Goal: Use online tool/utility: Utilize a website feature to perform a specific function

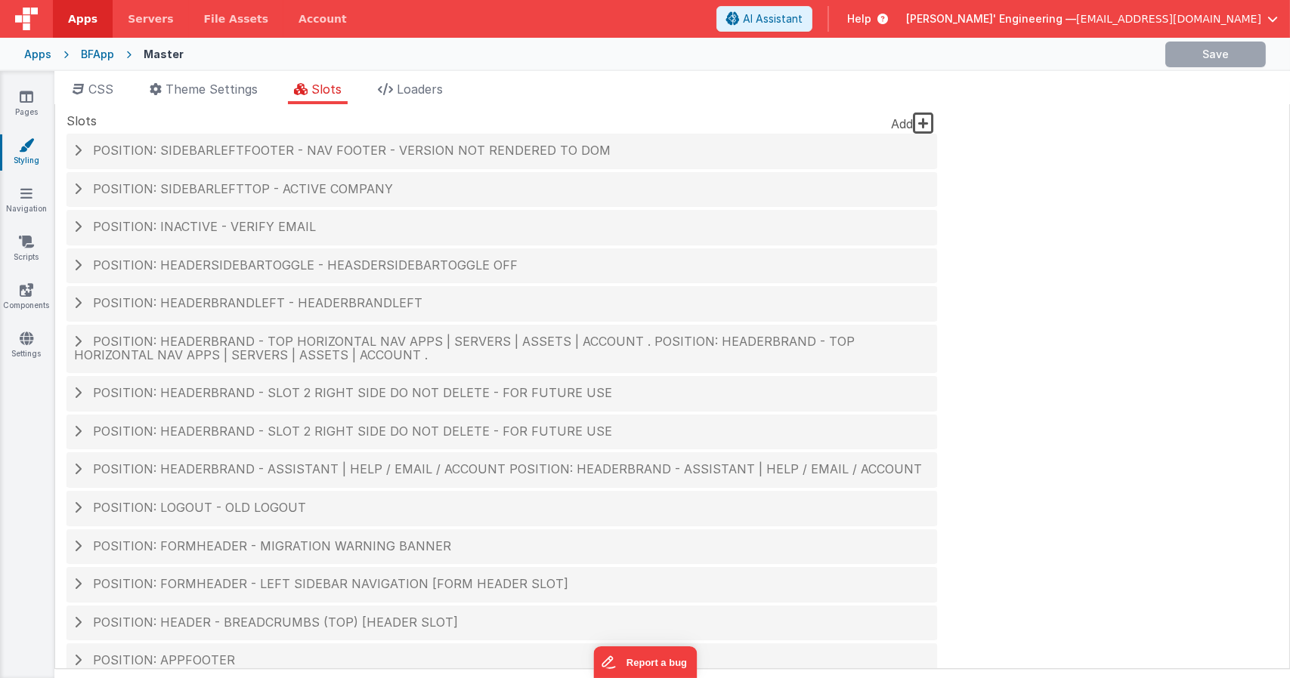
click at [322, 615] on span "Position: header - breadcrumbs (top) [header slot]" at bounding box center [275, 622] width 365 height 15
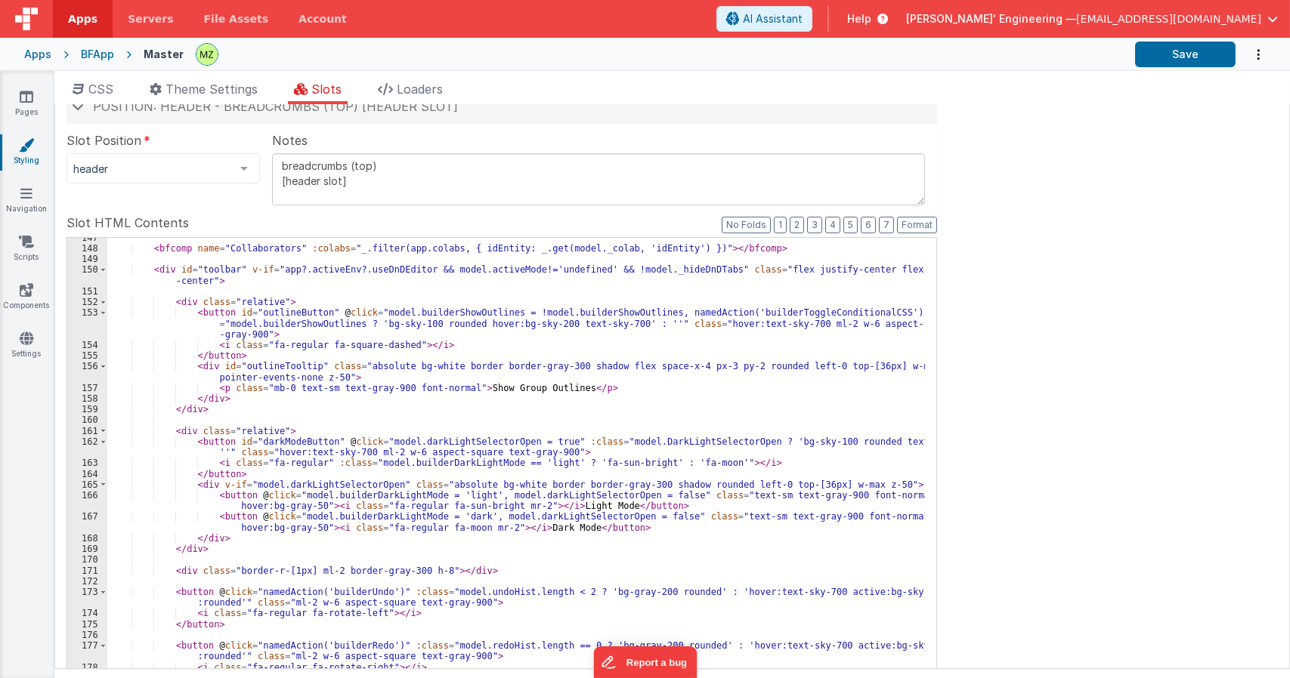
scroll to position [1949, 0]
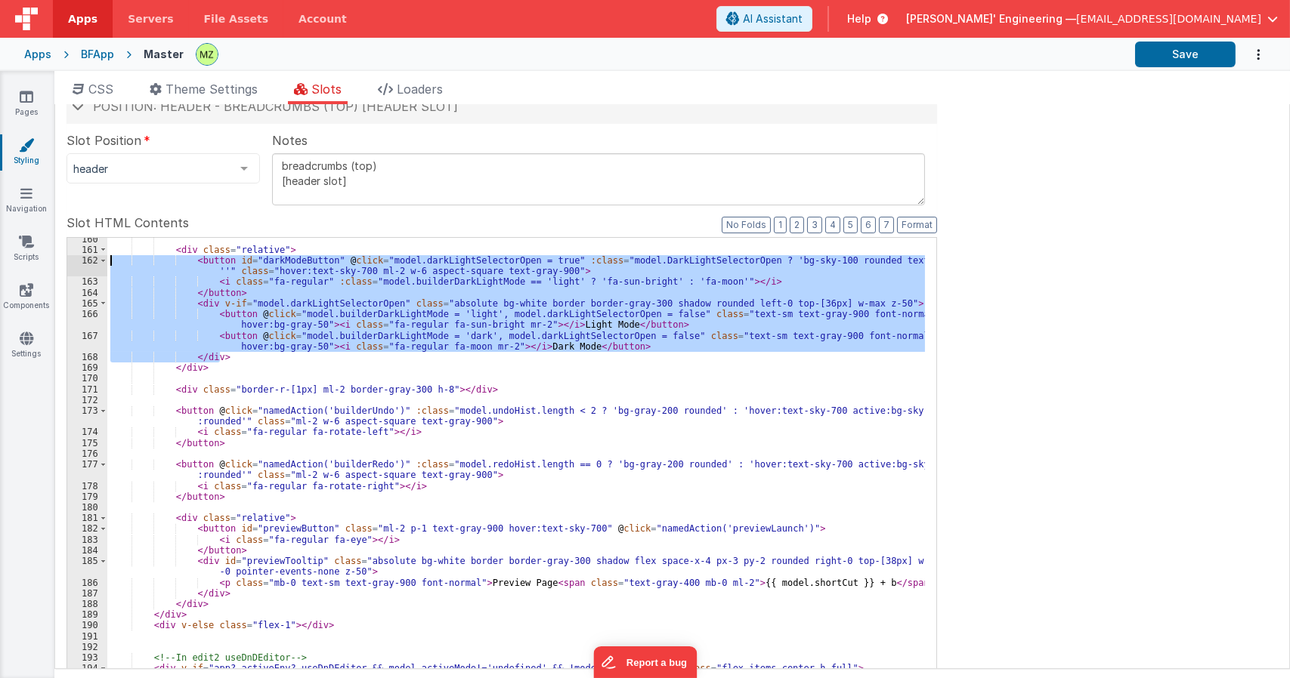
drag, startPoint x: 257, startPoint y: 357, endPoint x: 76, endPoint y: 259, distance: 205.2
click at [76, 259] on div "160 161 162 163 164 165 166 167 168 169 170 171 172 173 174 175 176 177 178 179…" at bounding box center [501, 482] width 870 height 491
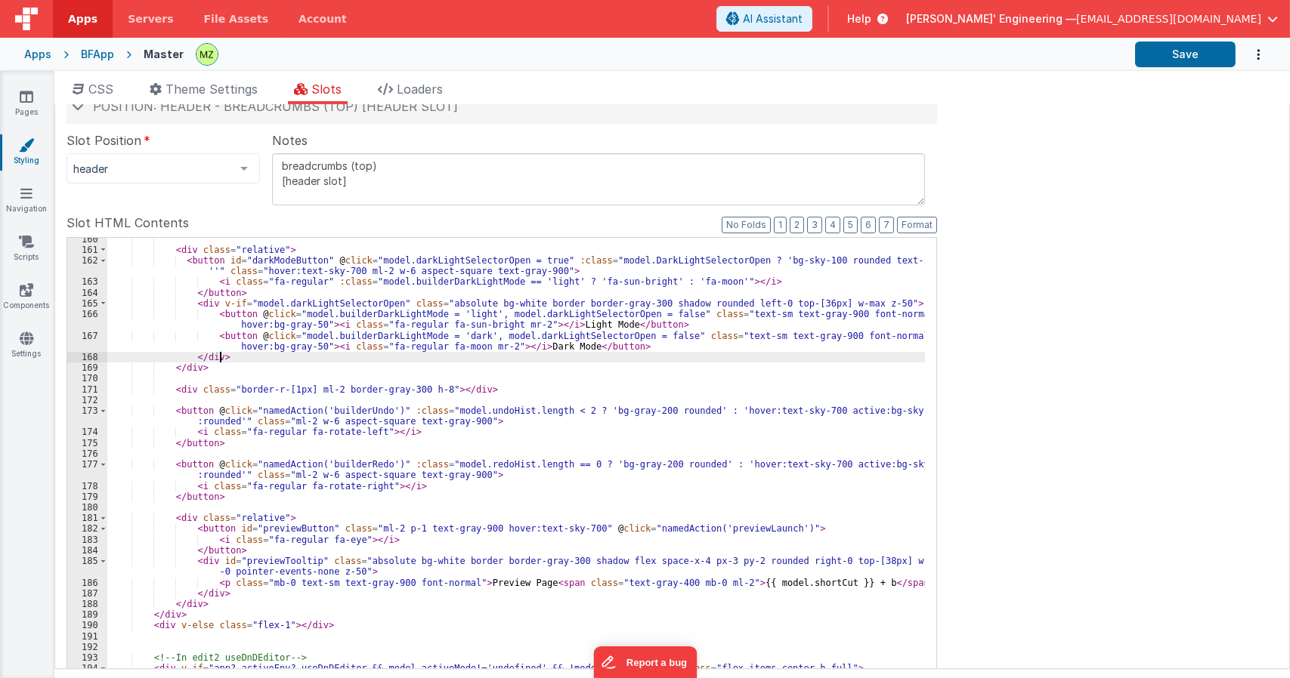
click at [178, 263] on div "< div class = "relative" > < button id = "darkModeButton" @ click = "model.dark…" at bounding box center [515, 500] width 817 height 533
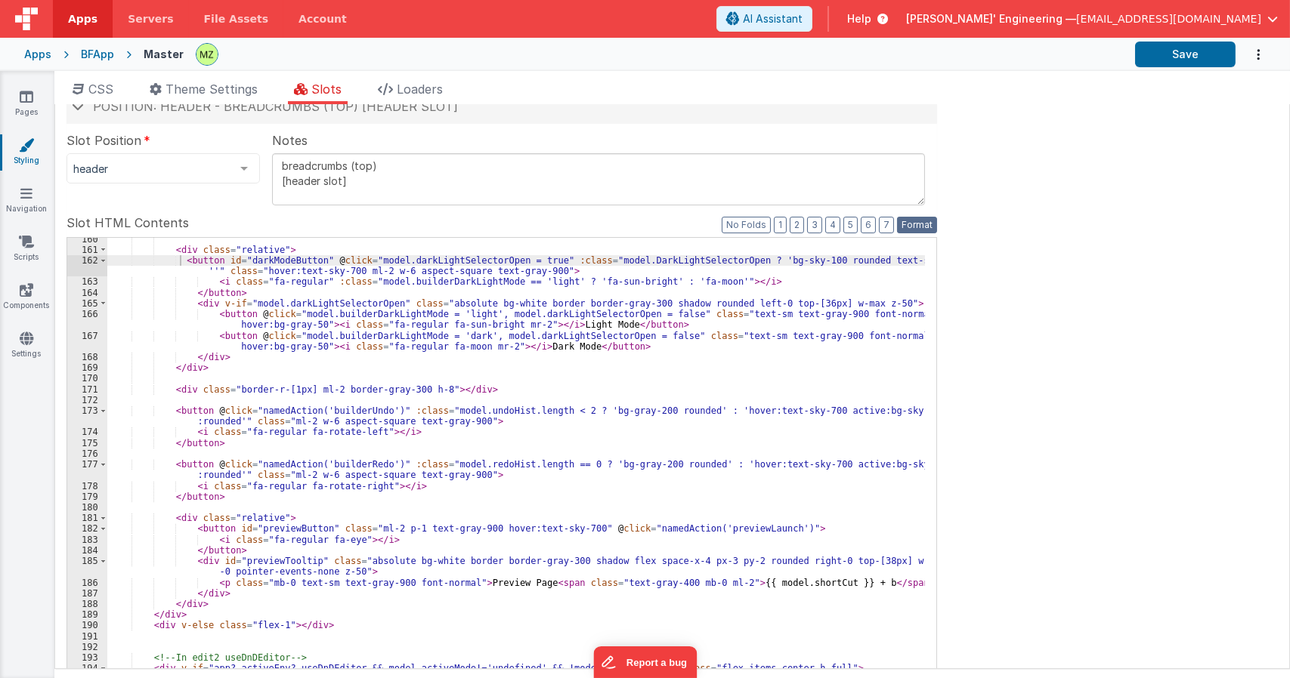
drag, startPoint x: 920, startPoint y: 220, endPoint x: 896, endPoint y: 230, distance: 26.4
click at [919, 221] on button "Format" at bounding box center [917, 225] width 40 height 17
click at [653, 347] on div "< div class = "relative" > < button id = "darkModeButton" @ click = "model.dark…" at bounding box center [515, 500] width 817 height 533
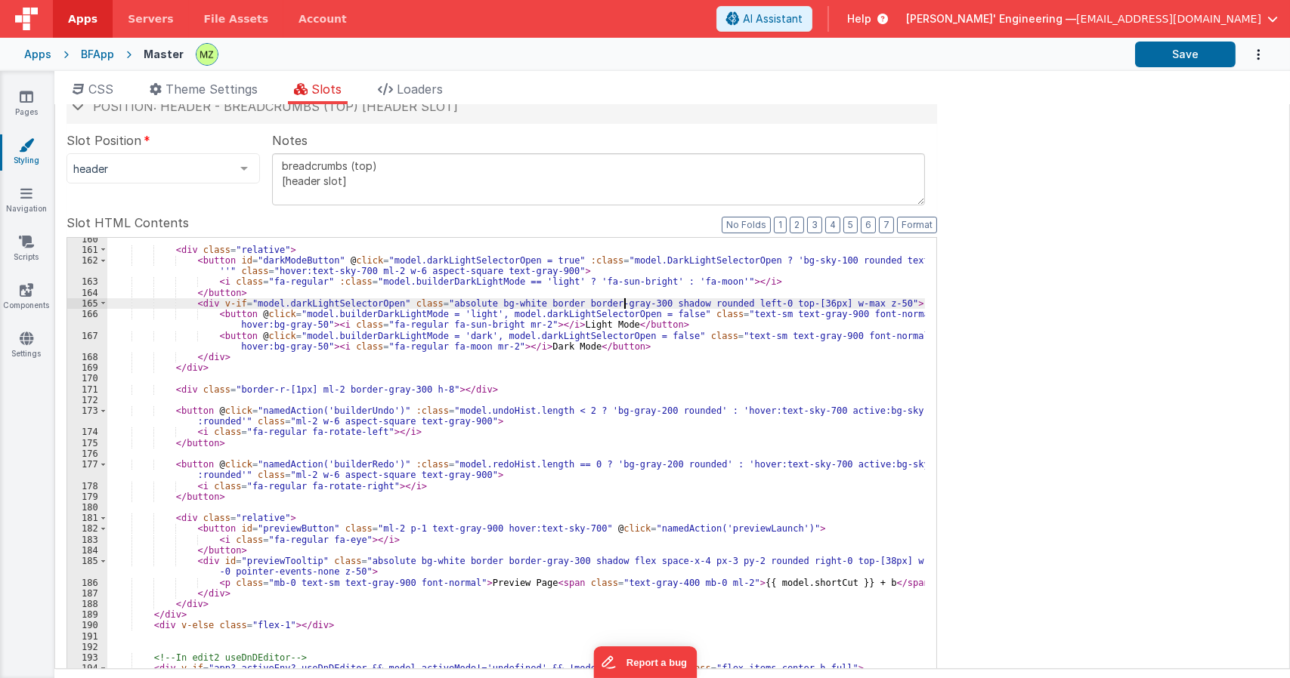
click at [625, 306] on div "< div class = "relative" > < button id = "darkModeButton" @ click = "model.dark…" at bounding box center [515, 500] width 817 height 533
click at [739, 314] on div "< div class = "relative" > < button id = "darkModeButton" @ click = "model.dark…" at bounding box center [515, 500] width 817 height 533
click at [611, 389] on div "< div class = "relative" > < button id = "darkModeButton" @ click = "model.dark…" at bounding box center [515, 500] width 817 height 533
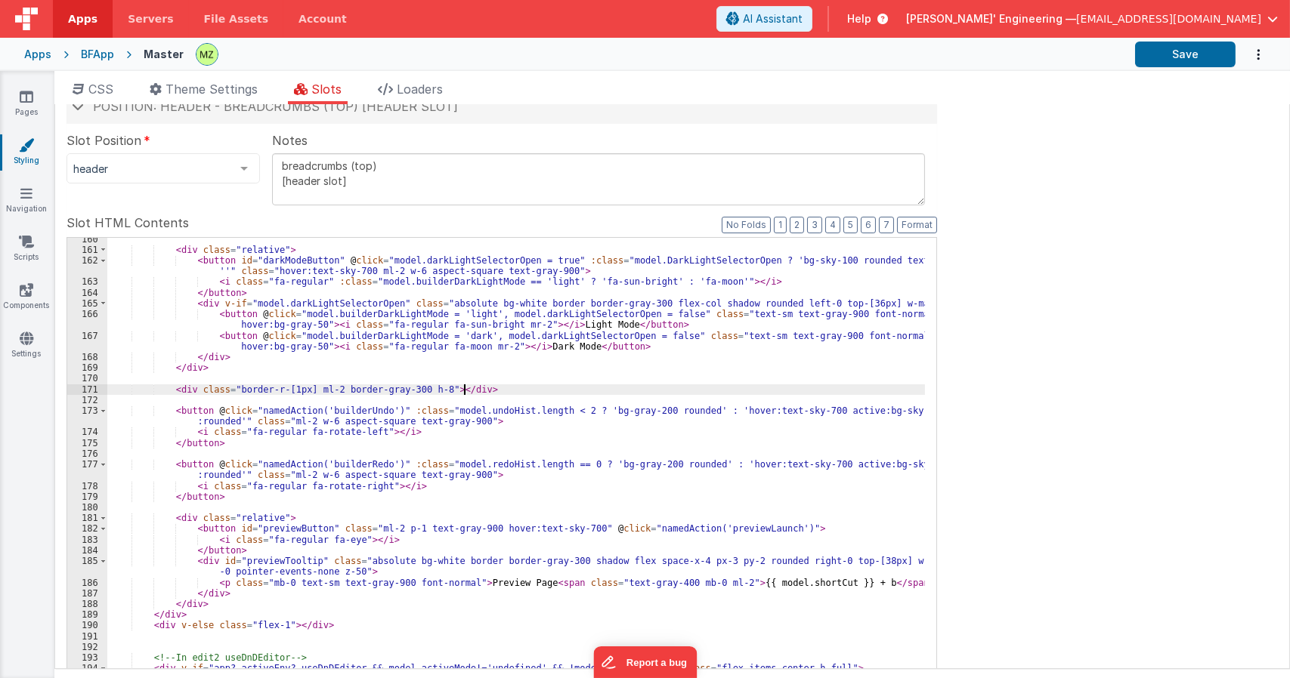
click at [624, 349] on div "< div class = "relative" > < button id = "darkModeButton" @ click = "model.dark…" at bounding box center [515, 500] width 817 height 533
click at [530, 368] on div "< div class = "relative" > < button id = "darkModeButton" @ click = "model.dark…" at bounding box center [515, 500] width 817 height 533
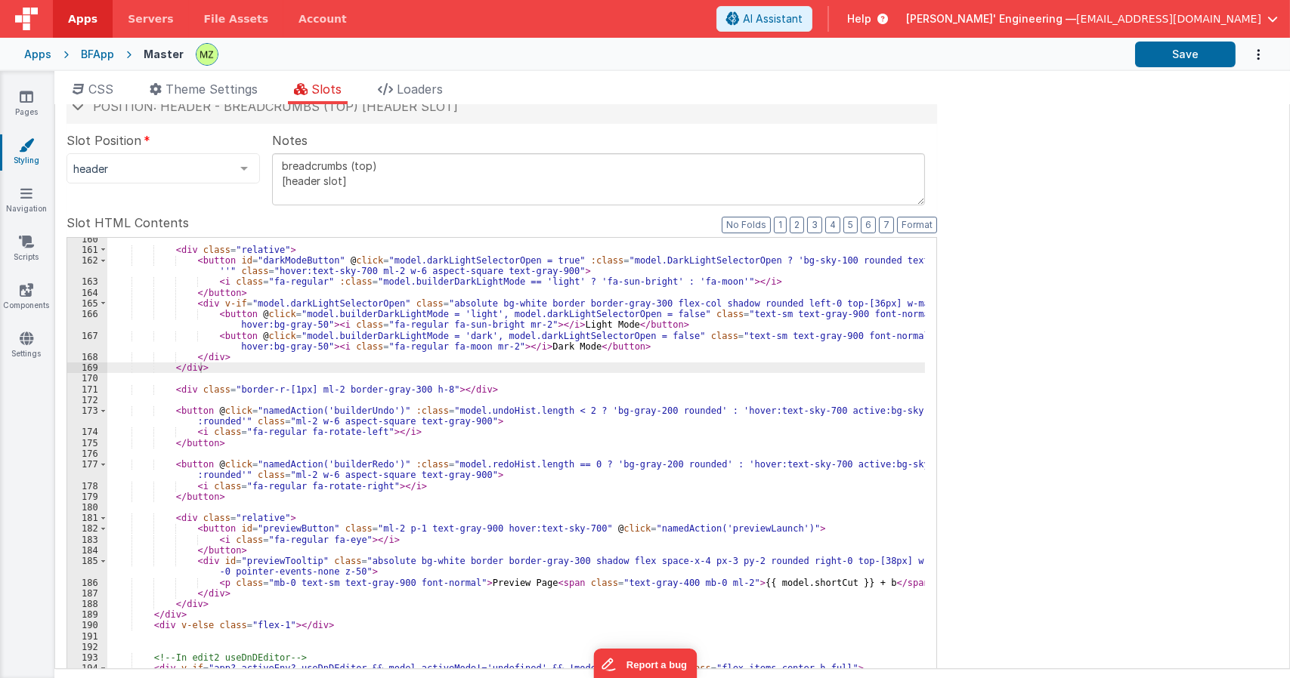
click at [1042, 422] on div "Site CSS Format 7 6 5 4 3 2 1 No Folds 1 2 3 4 5 6 7 8 9 10 11 12 13 14 15 16 1…" at bounding box center [671, 386] width 1235 height 565
click at [388, 312] on div "< div class = "relative" > < button id = "darkModeButton" @ click = "model.dark…" at bounding box center [515, 500] width 817 height 533
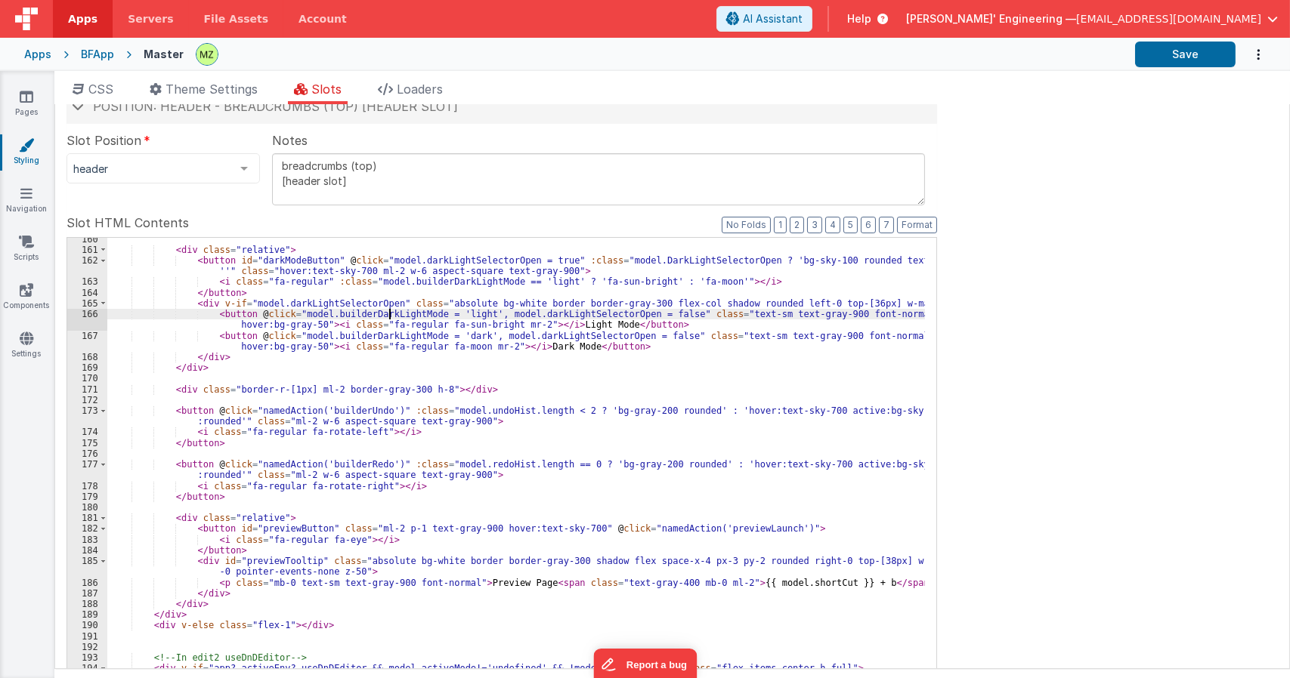
click at [388, 312] on div "< div class = "relative" > < button id = "darkModeButton" @ click = "model.dark…" at bounding box center [515, 500] width 817 height 533
click at [514, 324] on div "< div class = "relative" > < button id = "darkModeButton" @ click = "model.dark…" at bounding box center [515, 500] width 817 height 533
drag, startPoint x: 308, startPoint y: 318, endPoint x: 308, endPoint y: 328, distance: 9.8
click at [309, 318] on div "< div class = "relative" > < button id = "darkModeButton" @ click = "model.dark…" at bounding box center [515, 500] width 817 height 533
click at [308, 328] on div "< div class = "relative" > < button id = "darkModeButton" @ click = "model.dark…" at bounding box center [515, 500] width 817 height 533
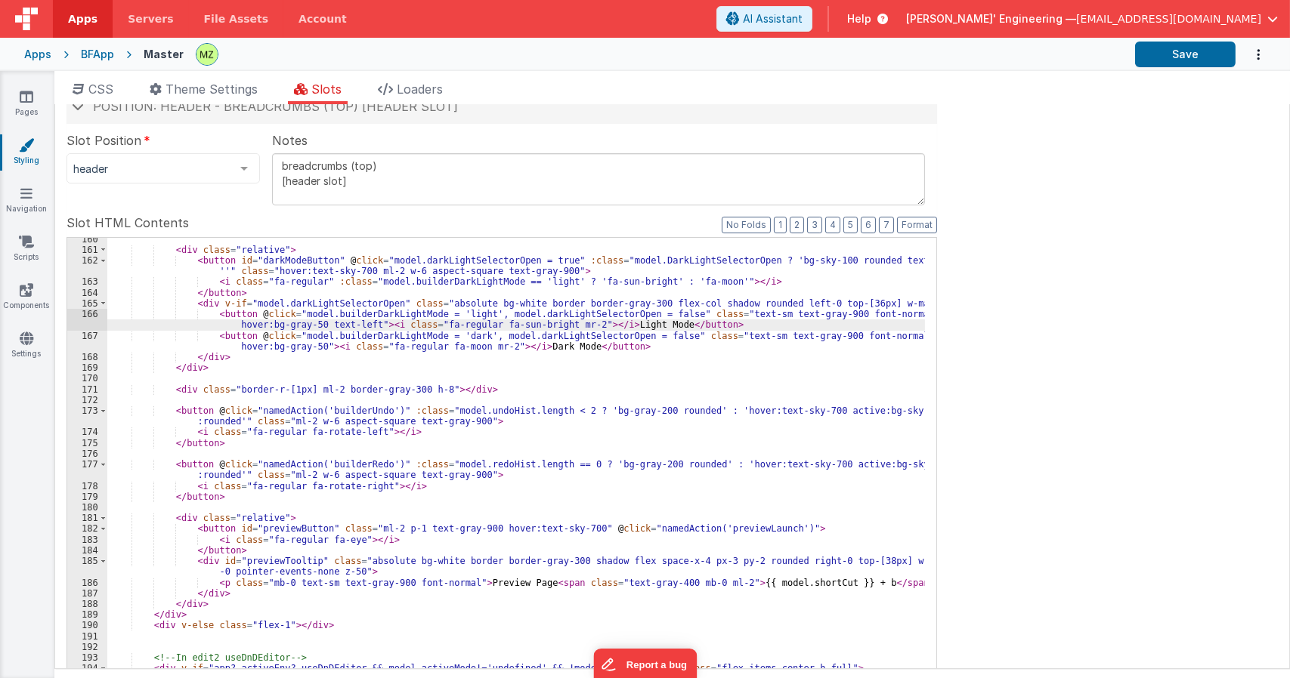
click at [308, 345] on div "< div class = "relative" > < button id = "darkModeButton" @ click = "model.dark…" at bounding box center [515, 500] width 817 height 533
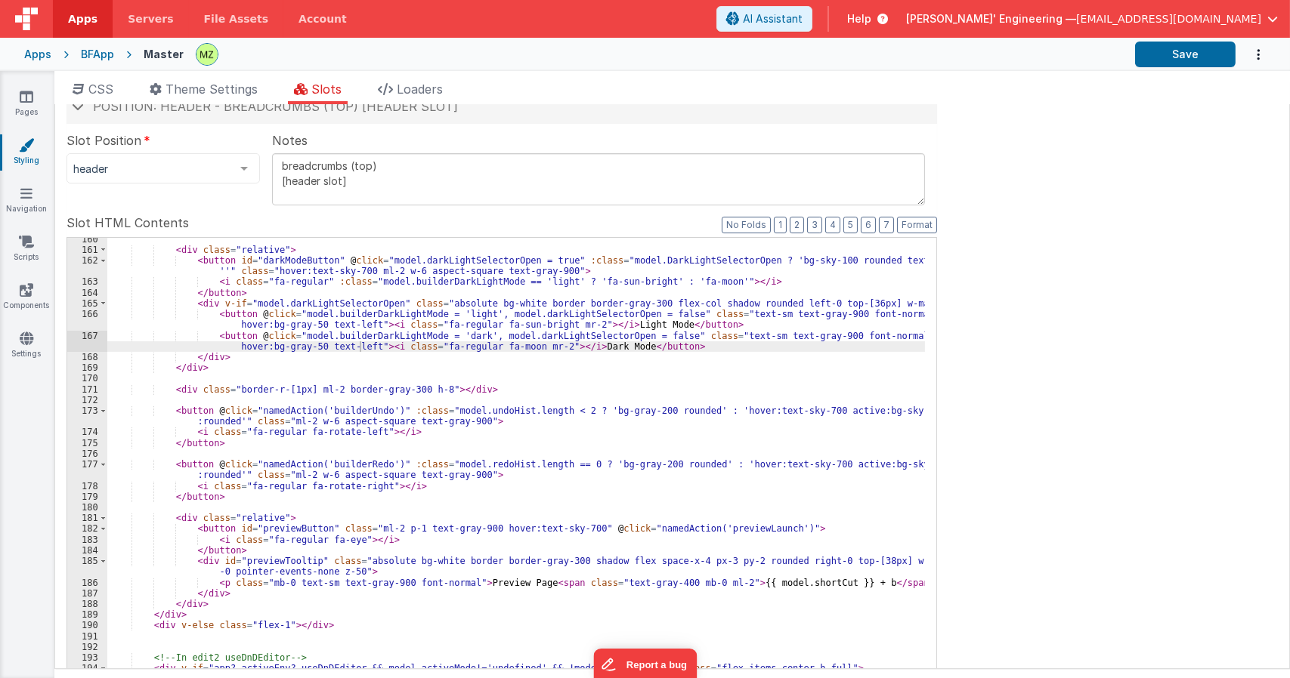
click at [495, 337] on div "< div class = "relative" > < button id = "darkModeButton" @ click = "model.dark…" at bounding box center [515, 500] width 817 height 533
click at [857, 305] on div "< div class = "relative" > < button id = "darkModeButton" @ click = "model.dark…" at bounding box center [515, 500] width 817 height 533
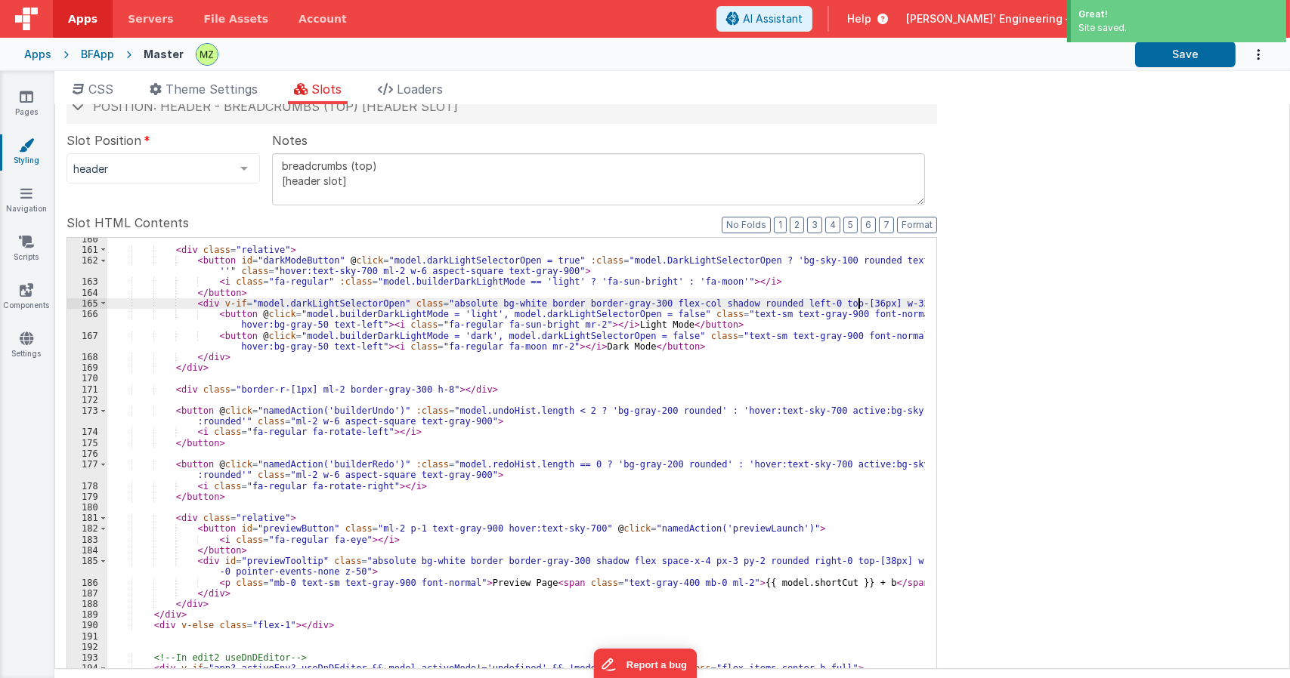
click at [632, 368] on div "< div class = "relative" > < button id = "darkModeButton" @ click = "model.dark…" at bounding box center [515, 500] width 817 height 533
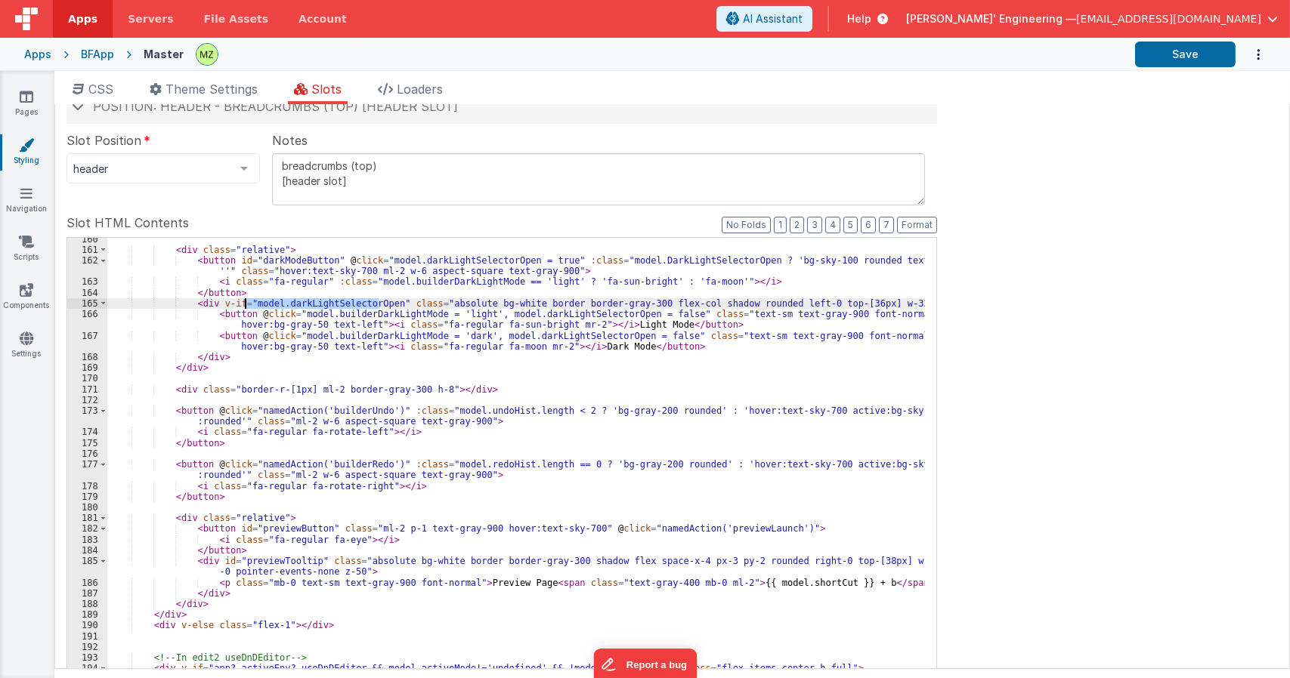
drag, startPoint x: 379, startPoint y: 304, endPoint x: 245, endPoint y: 300, distance: 134.5
click at [245, 300] on div "< div class = "relative" > < button id = "darkModeButton" @ click = "model.dark…" at bounding box center [515, 500] width 817 height 533
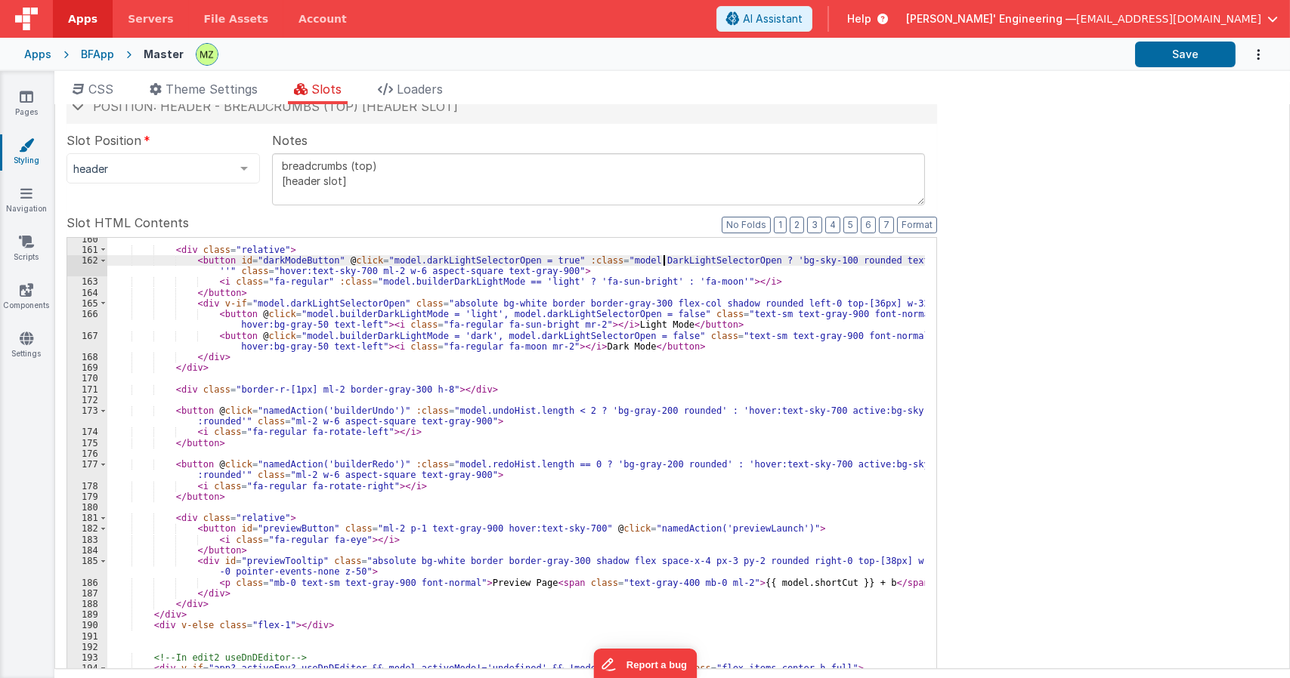
click at [664, 259] on div "< div class = "relative" > < button id = "darkModeButton" @ click = "model.dark…" at bounding box center [515, 500] width 817 height 533
drag, startPoint x: 643, startPoint y: 261, endPoint x: 612, endPoint y: 260, distance: 31.0
click at [612, 260] on div "< div class = "relative" > < button id = "darkModeButton" @ click = "model.dark…" at bounding box center [515, 500] width 817 height 533
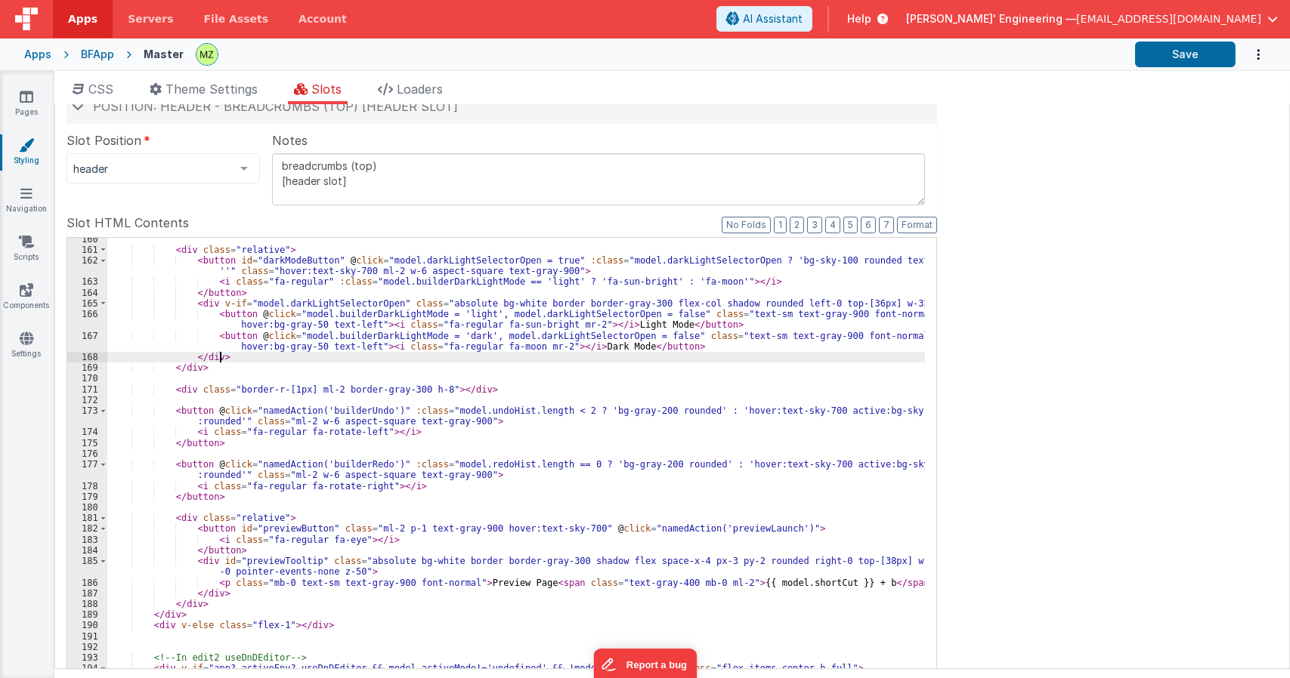
click at [236, 360] on div "< div class = "relative" > < button id = "darkModeButton" @ click = "model.dark…" at bounding box center [515, 500] width 817 height 533
click at [268, 292] on div "< div class = "relative" > < button id = "darkModeButton" @ click = "model.dark…" at bounding box center [515, 500] width 817 height 533
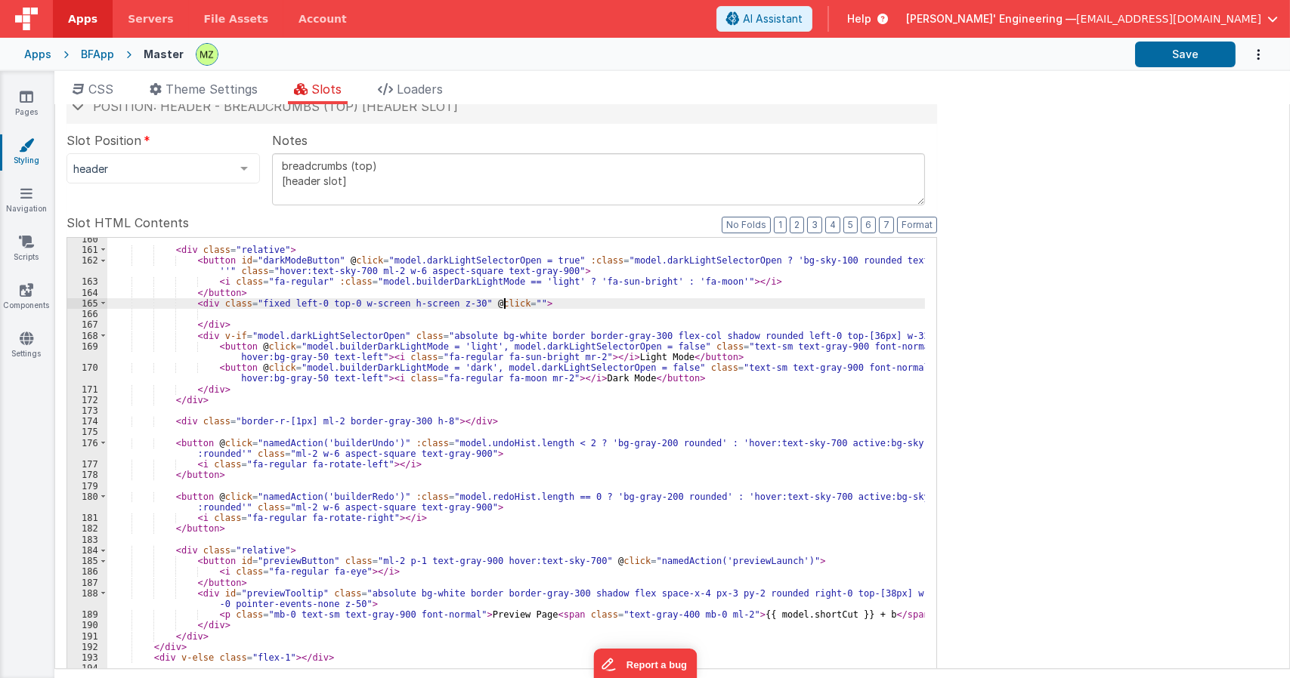
click at [504, 303] on div "< div class = "relative" > < button id = "darkModeButton" @ click = "model.dark…" at bounding box center [515, 489] width 817 height 511
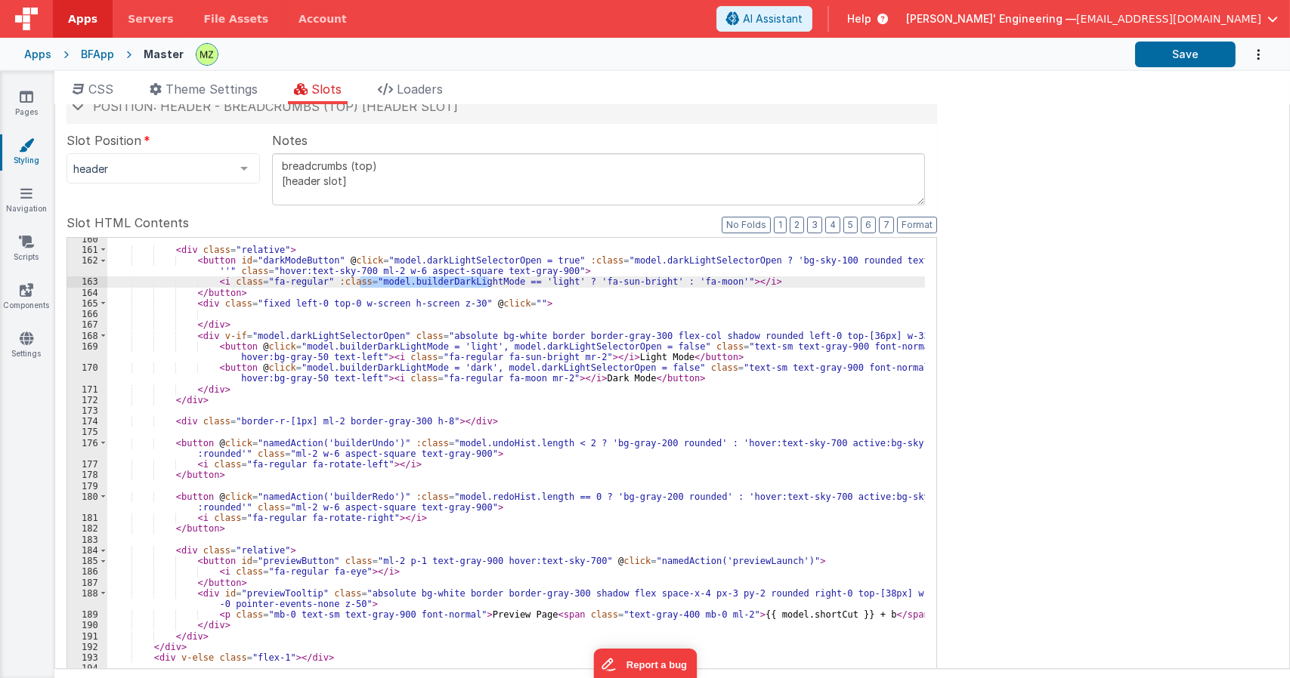
drag, startPoint x: 358, startPoint y: 283, endPoint x: 490, endPoint y: 281, distance: 132.2
click at [490, 281] on div "< div class = "relative" > < button id = "darkModeButton" @ click = "model.dark…" at bounding box center [515, 489] width 817 height 511
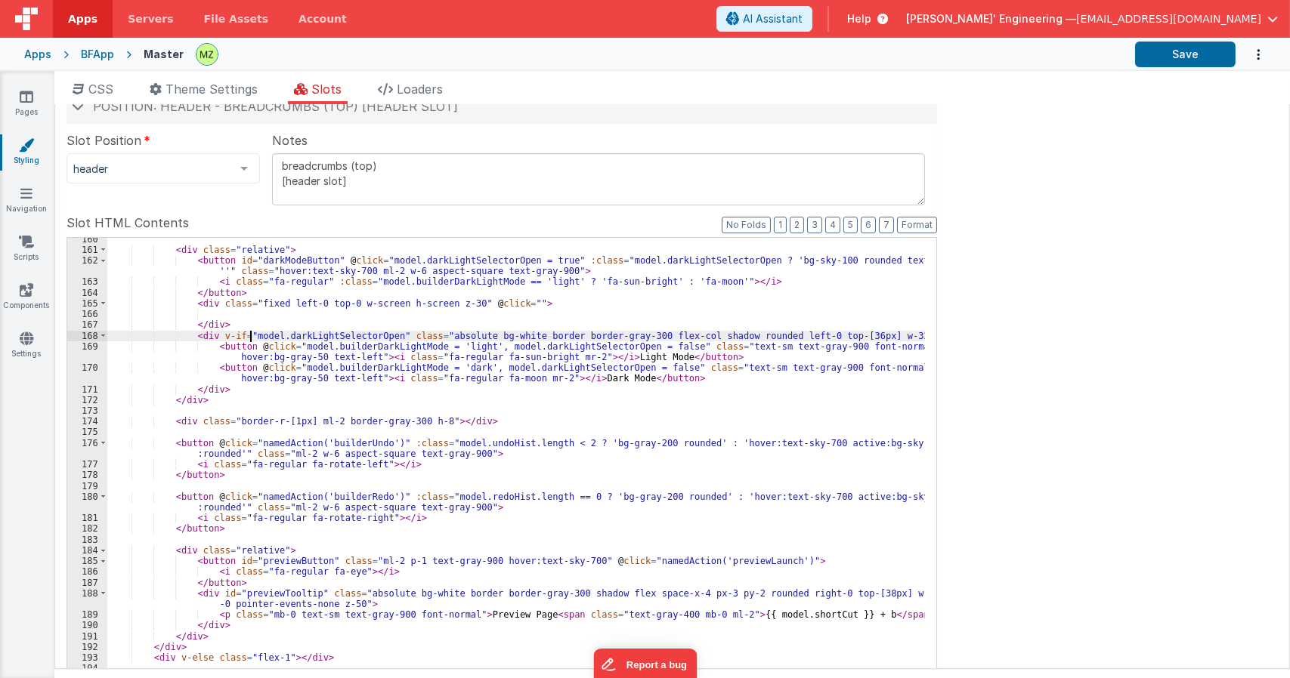
click at [248, 335] on div "< div class = "relative" > < button id = "darkModeButton" @ click = "model.dark…" at bounding box center [515, 489] width 817 height 511
drag, startPoint x: 245, startPoint y: 336, endPoint x: 377, endPoint y: 338, distance: 132.2
click at [377, 338] on div "< div class = "relative" > < button id = "darkModeButton" @ click = "model.dark…" at bounding box center [515, 489] width 817 height 511
click at [504, 301] on div "< div class = "relative" > < button id = "darkModeButton" @ click = "model.dark…" at bounding box center [515, 489] width 817 height 511
paste textarea
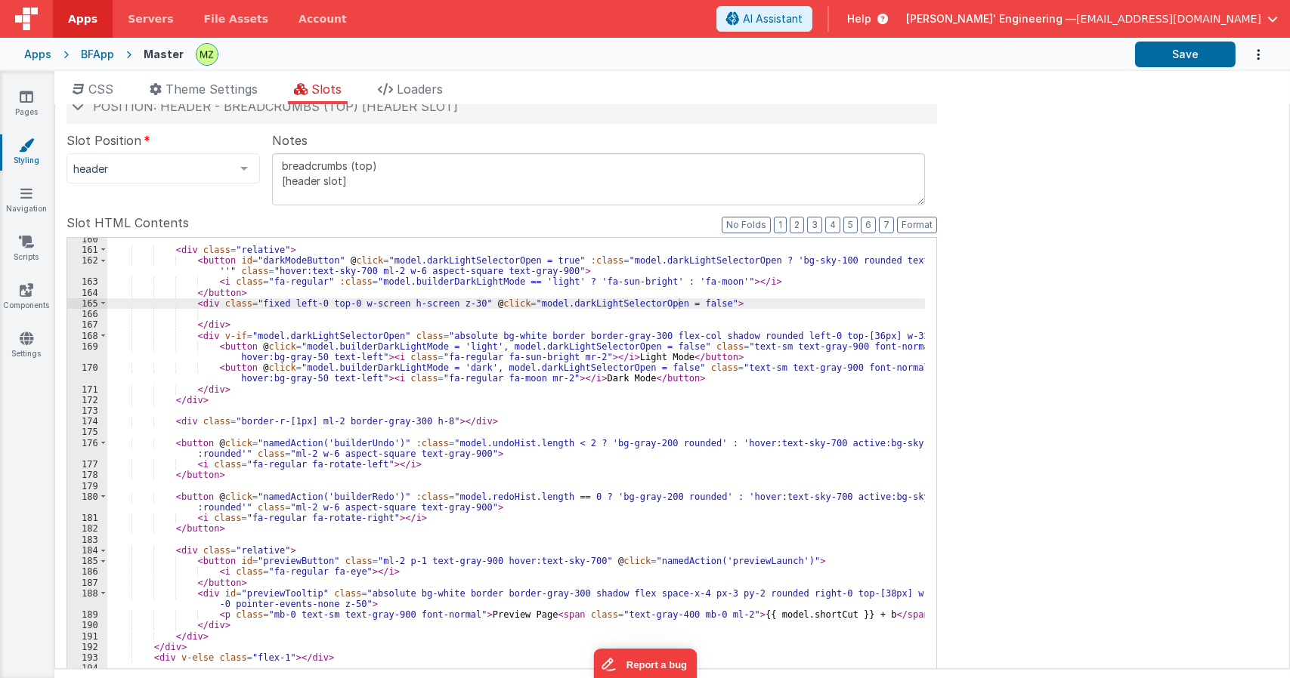
click at [520, 322] on div "< div class = "relative" > < button id = "darkModeButton" @ click = "model.dark…" at bounding box center [515, 489] width 817 height 511
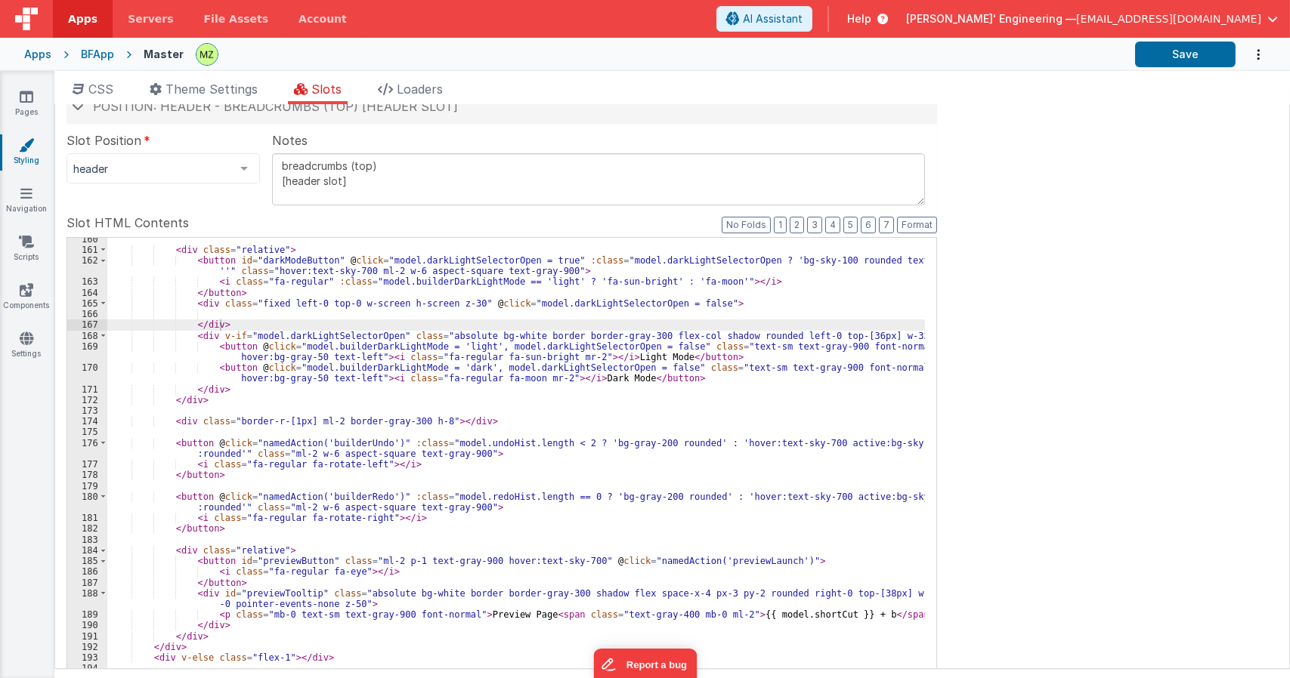
click at [462, 302] on div "< div class = "relative" > < button id = "darkModeButton" @ click = "model.dark…" at bounding box center [515, 489] width 817 height 511
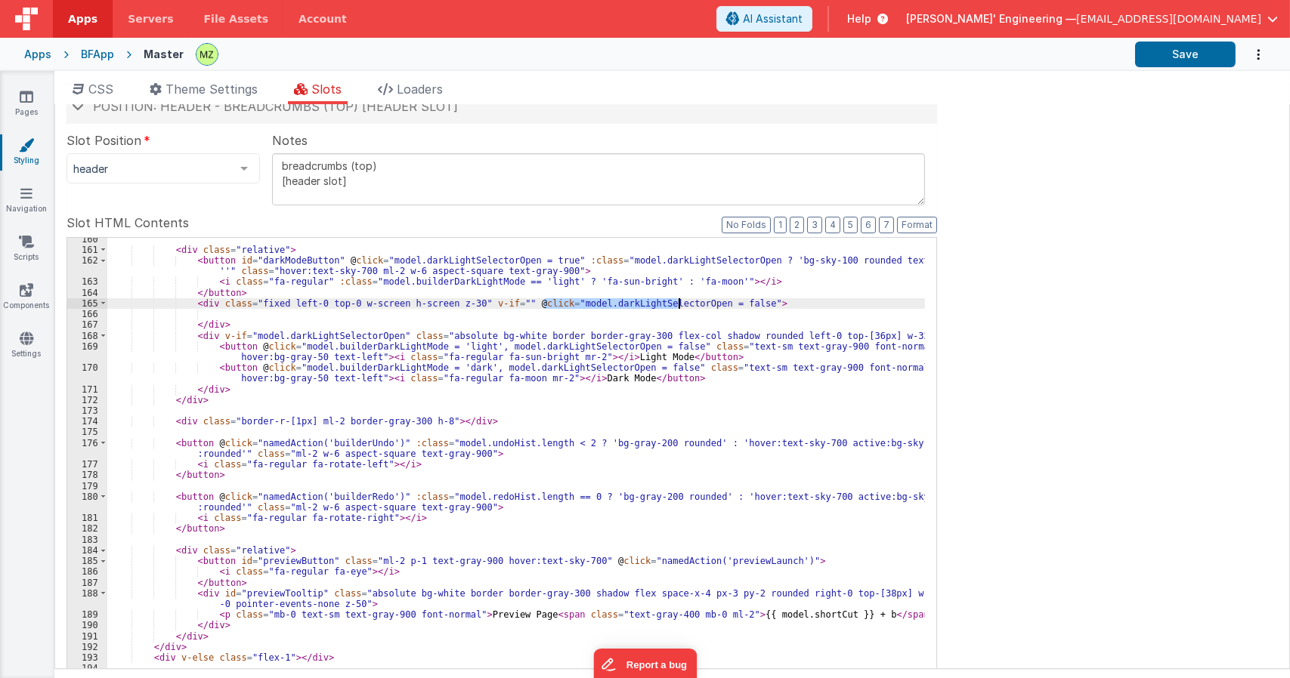
drag, startPoint x: 546, startPoint y: 304, endPoint x: 680, endPoint y: 306, distance: 133.7
click at [680, 306] on div "< div class = "relative" > < button id = "darkModeButton" @ click = "model.dark…" at bounding box center [515, 489] width 817 height 511
click at [494, 301] on div "< div class = "relative" > < button id = "darkModeButton" @ click = "model.dark…" at bounding box center [515, 489] width 817 height 511
click at [464, 301] on div "< div class = "relative" > < button id = "darkModeButton" @ click = "model.dark…" at bounding box center [515, 489] width 817 height 511
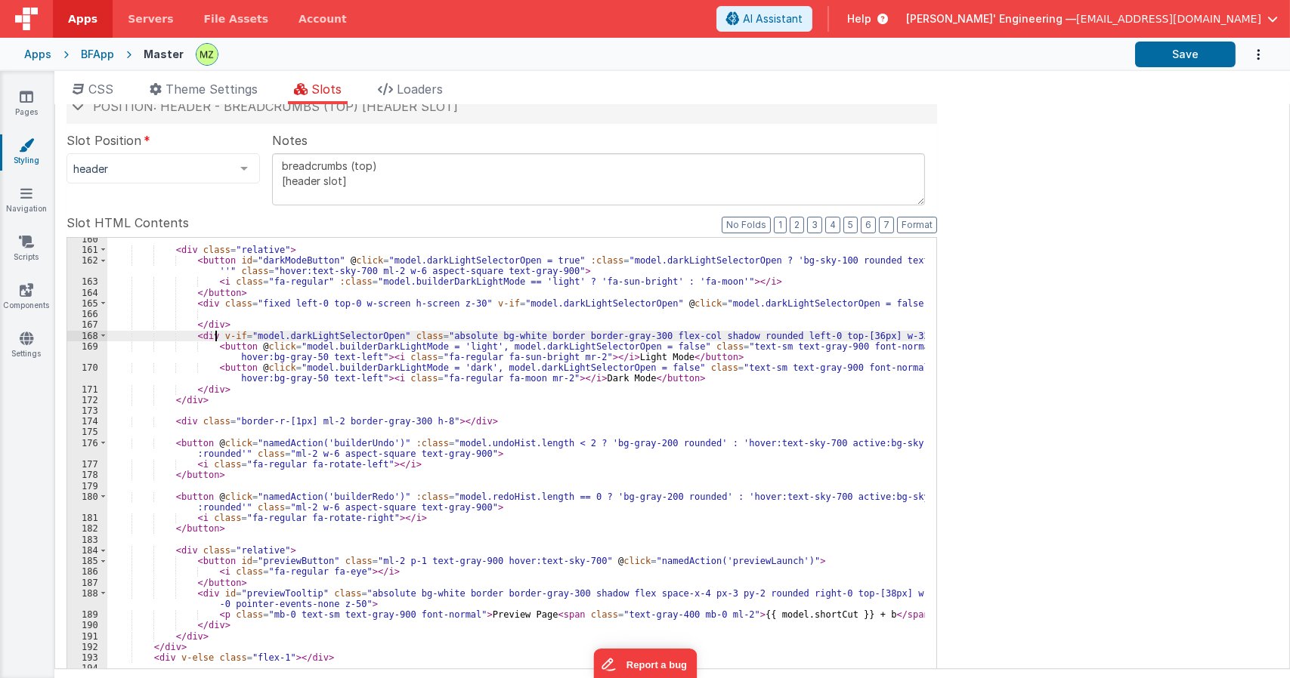
click at [215, 333] on div "< div class = "relative" > < button id = "darkModeButton" @ click = "model.dark…" at bounding box center [515, 489] width 817 height 511
paste textarea
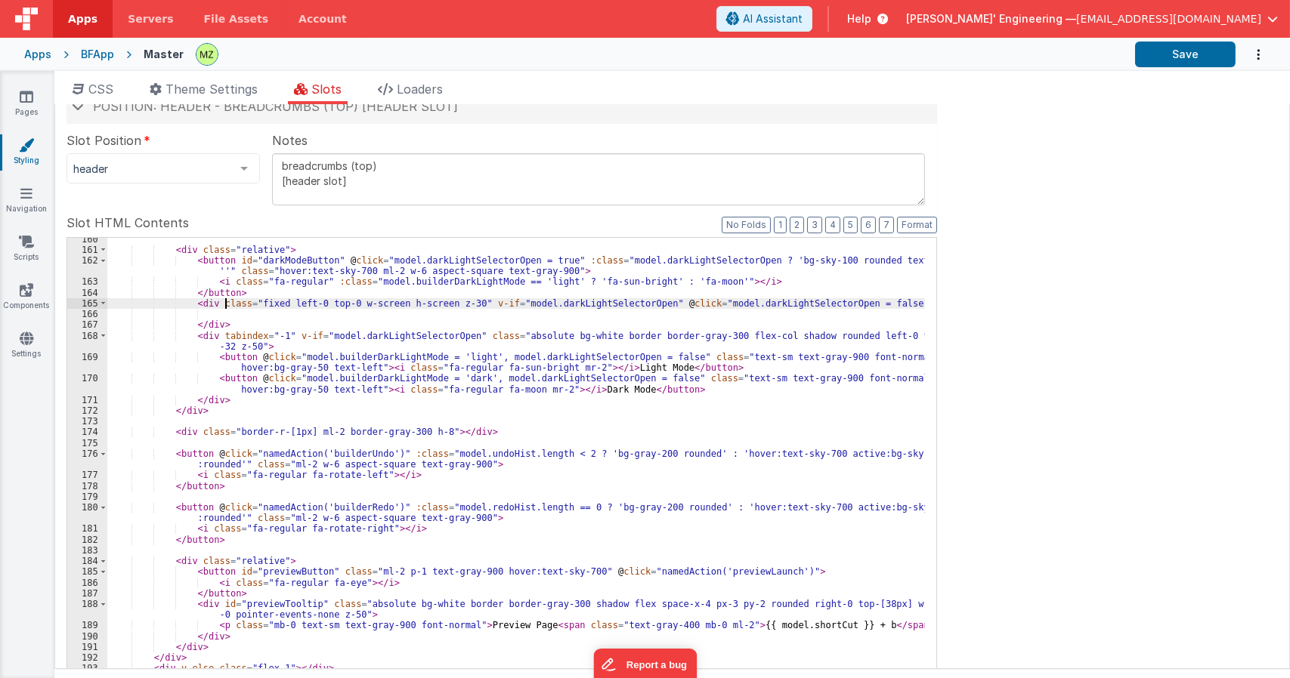
click at [223, 302] on div "< div class = "relative" > < button id = "darkModeButton" @ click = "model.dark…" at bounding box center [515, 495] width 817 height 522
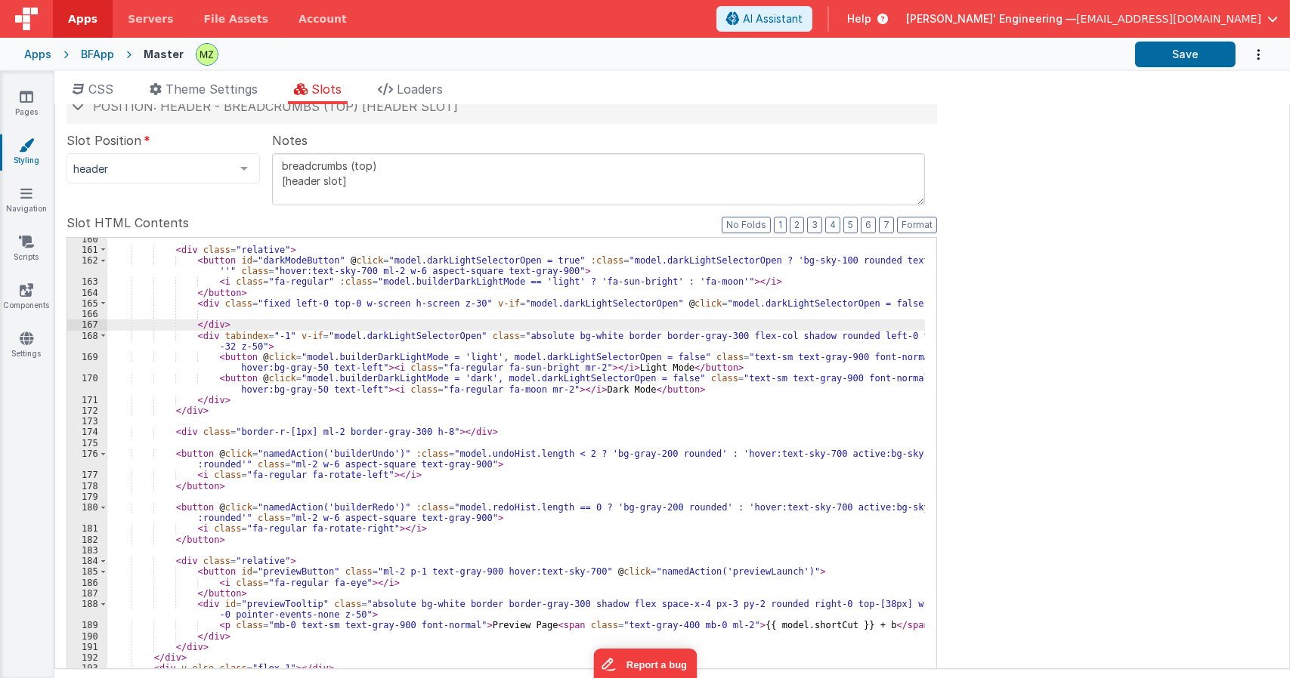
click at [226, 329] on div "< div class = "relative" > < button id = "darkModeButton" @ click = "model.dark…" at bounding box center [515, 495] width 817 height 522
drag, startPoint x: 230, startPoint y: 326, endPoint x: 188, endPoint y: 320, distance: 42.1
click at [189, 320] on div "< div class = "relative" > < button id = "darkModeButton" @ click = "model.dark…" at bounding box center [515, 495] width 817 height 522
click at [284, 336] on div "< div class = "relative" > < button id = "darkModeButton" @ click = "model.dark…" at bounding box center [515, 495] width 817 height 522
drag, startPoint x: 358, startPoint y: 335, endPoint x: 496, endPoint y: 338, distance: 137.5
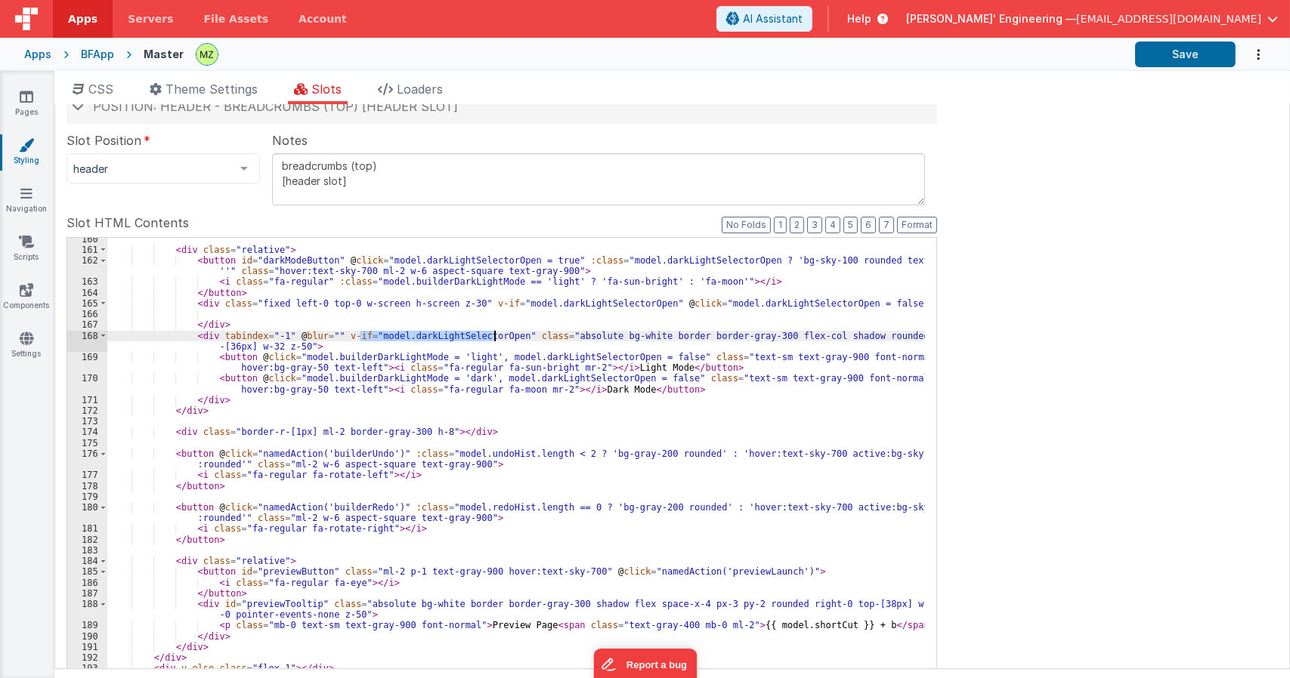
click at [496, 338] on div "< div class = "relative" > < button id = "darkModeButton" @ click = "model.dark…" at bounding box center [515, 495] width 817 height 522
click at [320, 334] on div "< div class = "relative" > < button id = "darkModeButton" @ click = "model.dark…" at bounding box center [515, 495] width 817 height 522
paste textarea
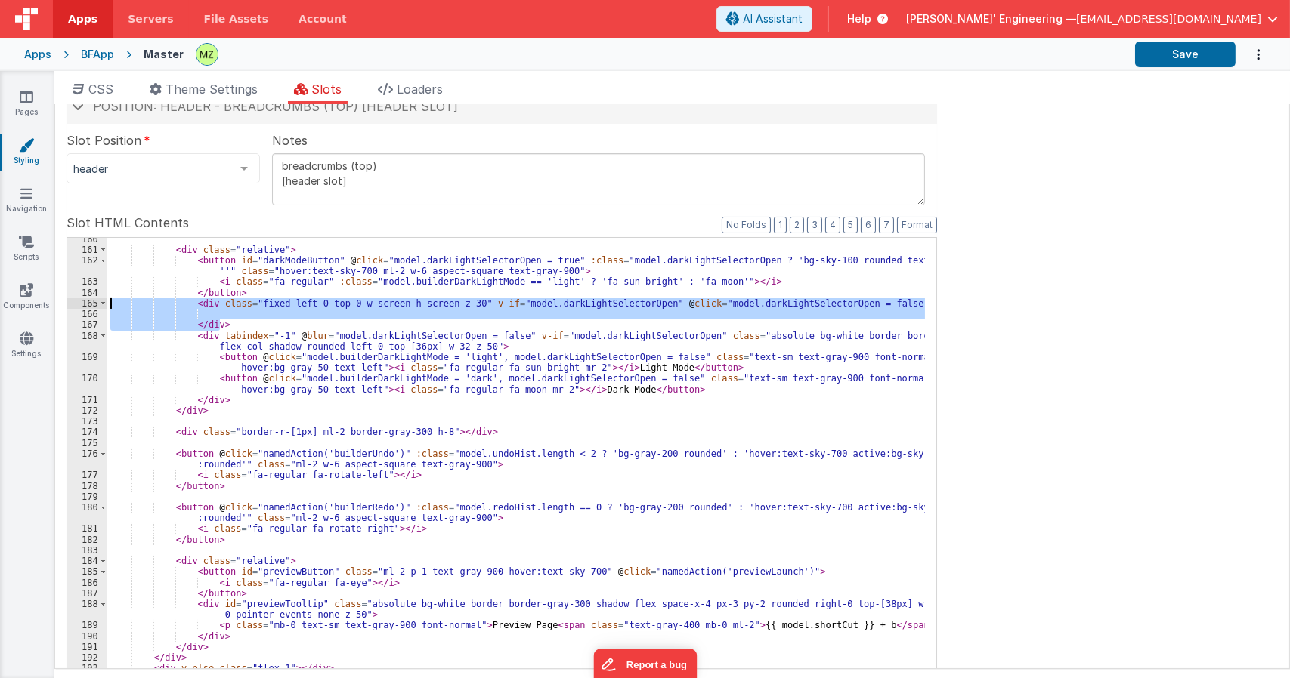
drag, startPoint x: 241, startPoint y: 324, endPoint x: 75, endPoint y: 299, distance: 168.1
click at [75, 299] on div "160 161 162 163 164 165 166 167 168 169 170 171 172 173 174 175 176 177 178 179…" at bounding box center [501, 482] width 870 height 491
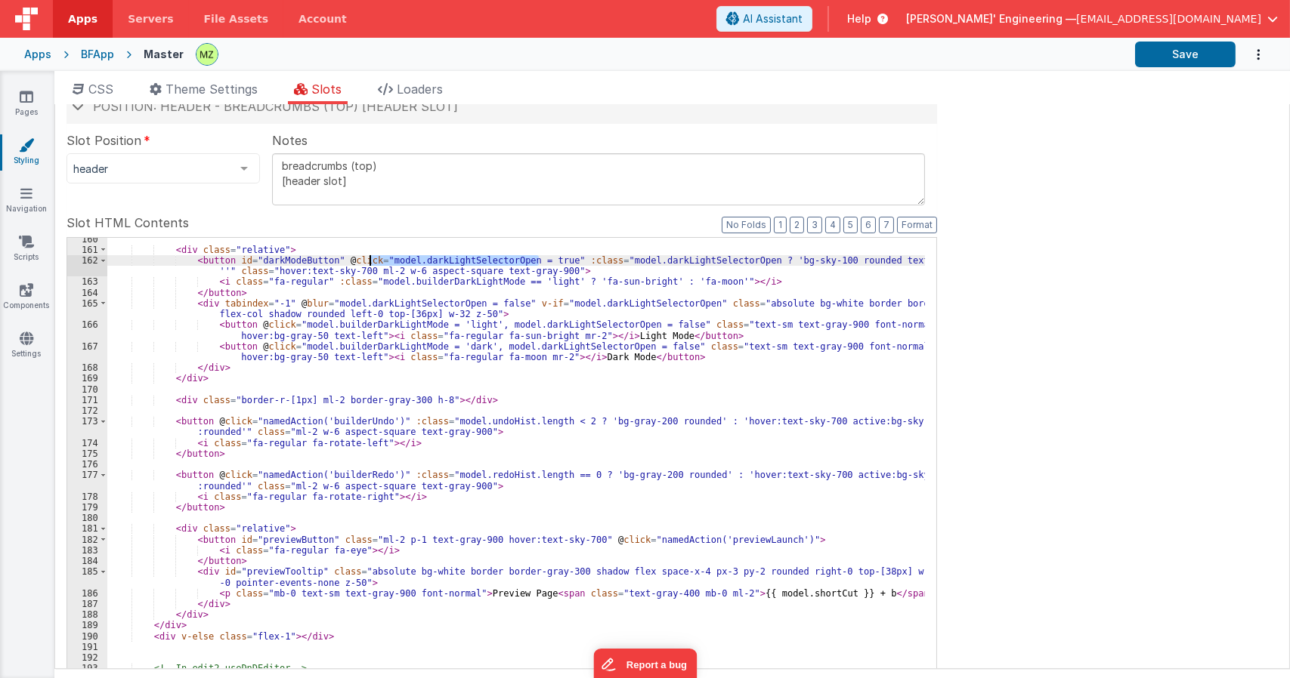
drag, startPoint x: 539, startPoint y: 261, endPoint x: 372, endPoint y: 261, distance: 167.0
click at [372, 261] on div "< div class = "relative" > < button id = "darkModeButton" @ click = "model.dark…" at bounding box center [515, 500] width 817 height 533
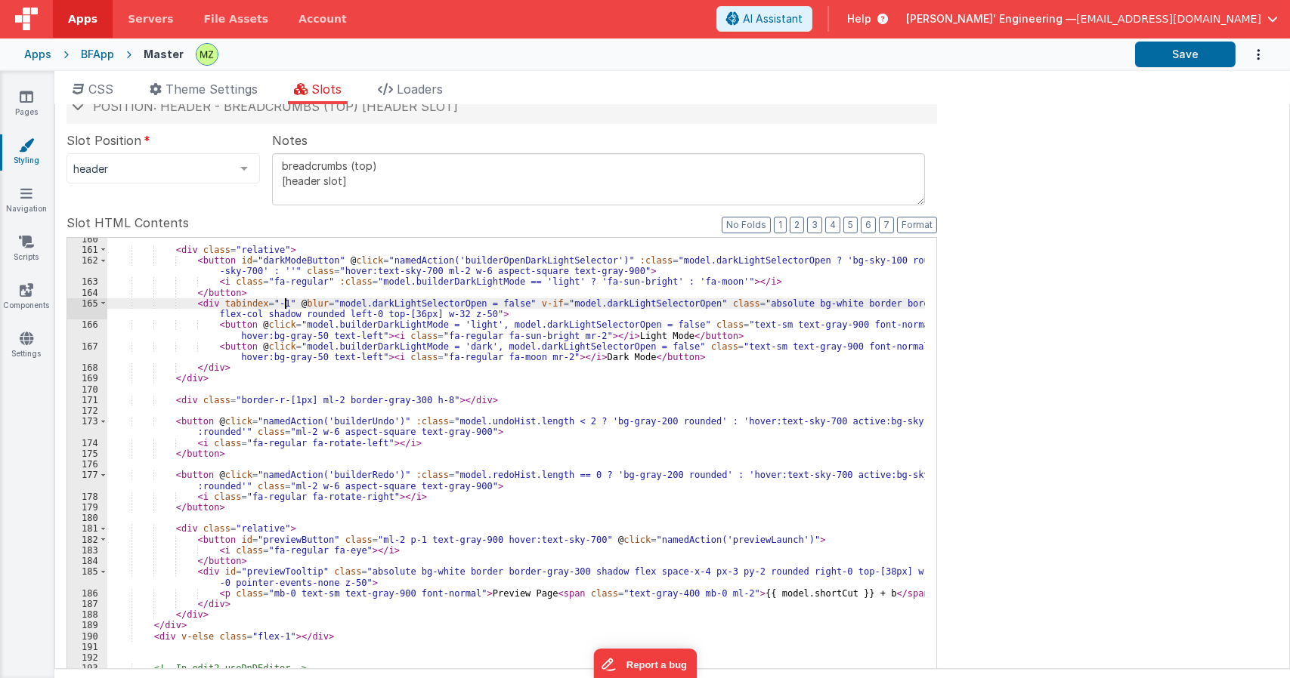
drag, startPoint x: 283, startPoint y: 304, endPoint x: 314, endPoint y: 311, distance: 31.7
click at [283, 304] on div "< div class = "relative" > < button id = "darkModeButton" @ click = "namedActio…" at bounding box center [515, 500] width 817 height 533
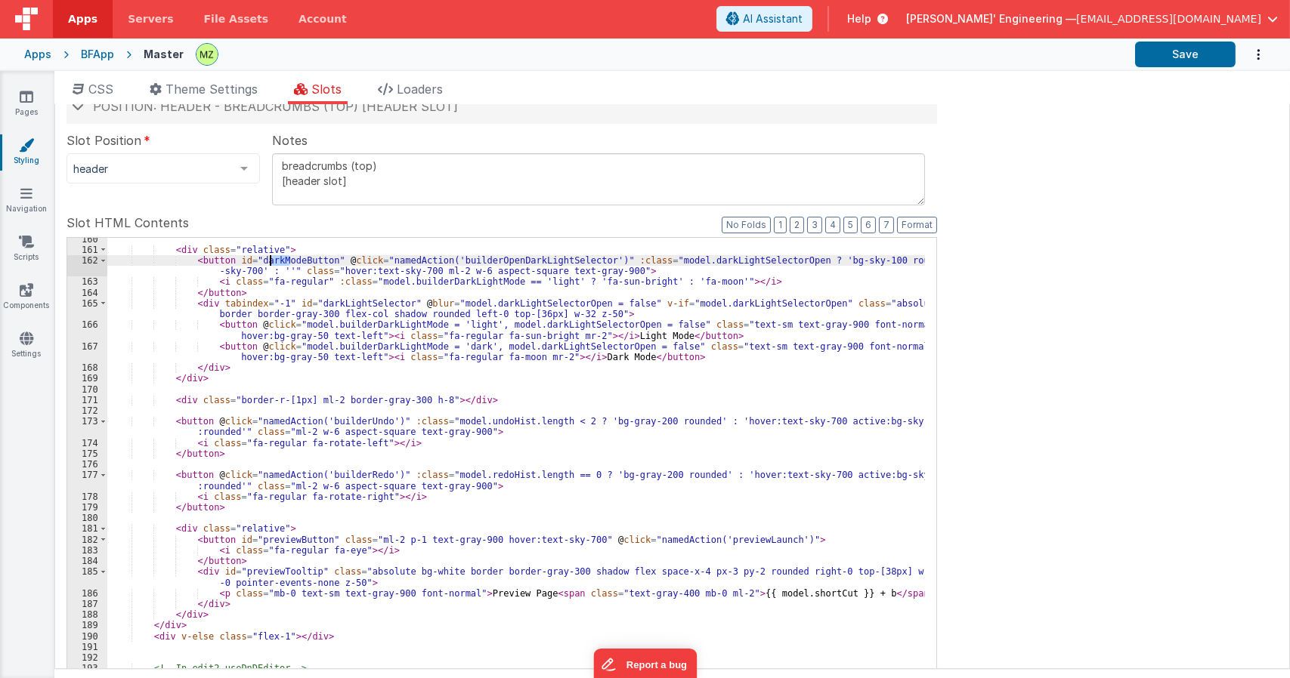
drag, startPoint x: 290, startPoint y: 261, endPoint x: 274, endPoint y: 266, distance: 16.5
click at [270, 265] on div "< div class = "relative" > < button id = "darkModeButton" @ click = "namedActio…" at bounding box center [515, 500] width 817 height 533
click at [341, 299] on div "< div class = "relative" > < button id = "darkLightButton" @ click = "namedActi…" at bounding box center [515, 500] width 817 height 533
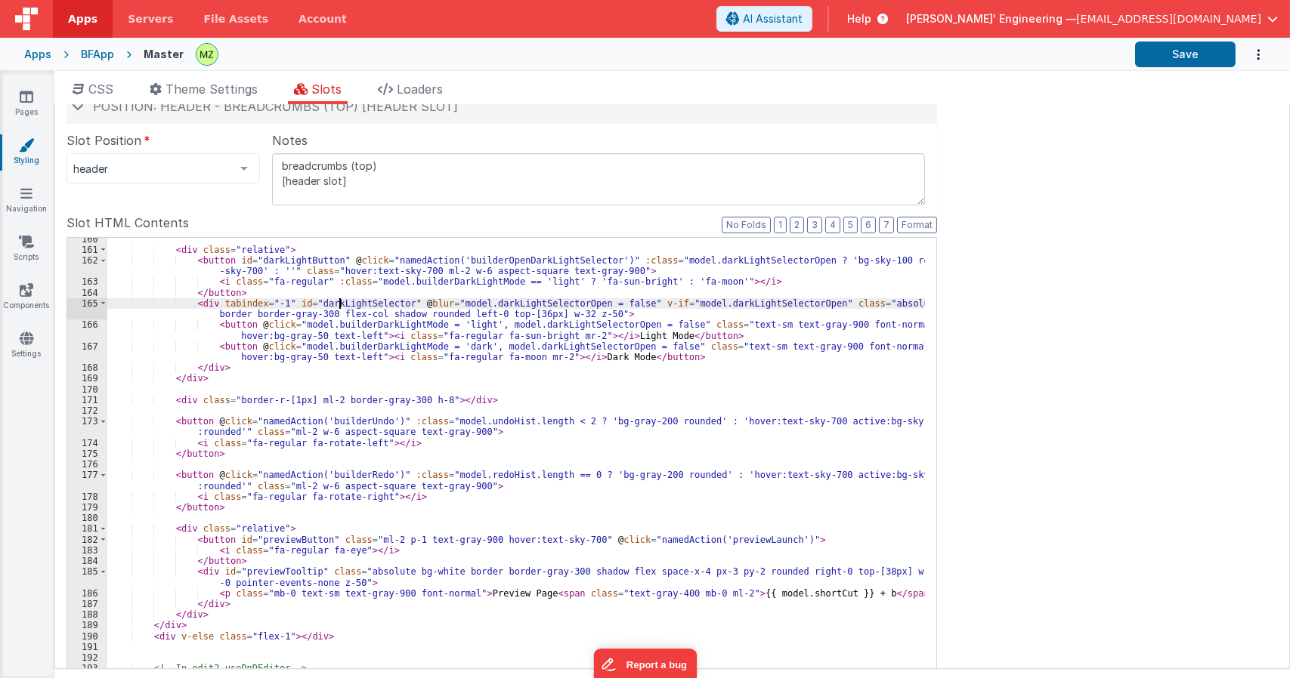
click at [341, 299] on div "< div class = "relative" > < button id = "darkLightButton" @ click = "namedActi…" at bounding box center [515, 500] width 817 height 533
click at [662, 366] on div "< div class = "relative" > < button id = "darkLightButton" @ click = "namedActi…" at bounding box center [515, 500] width 817 height 533
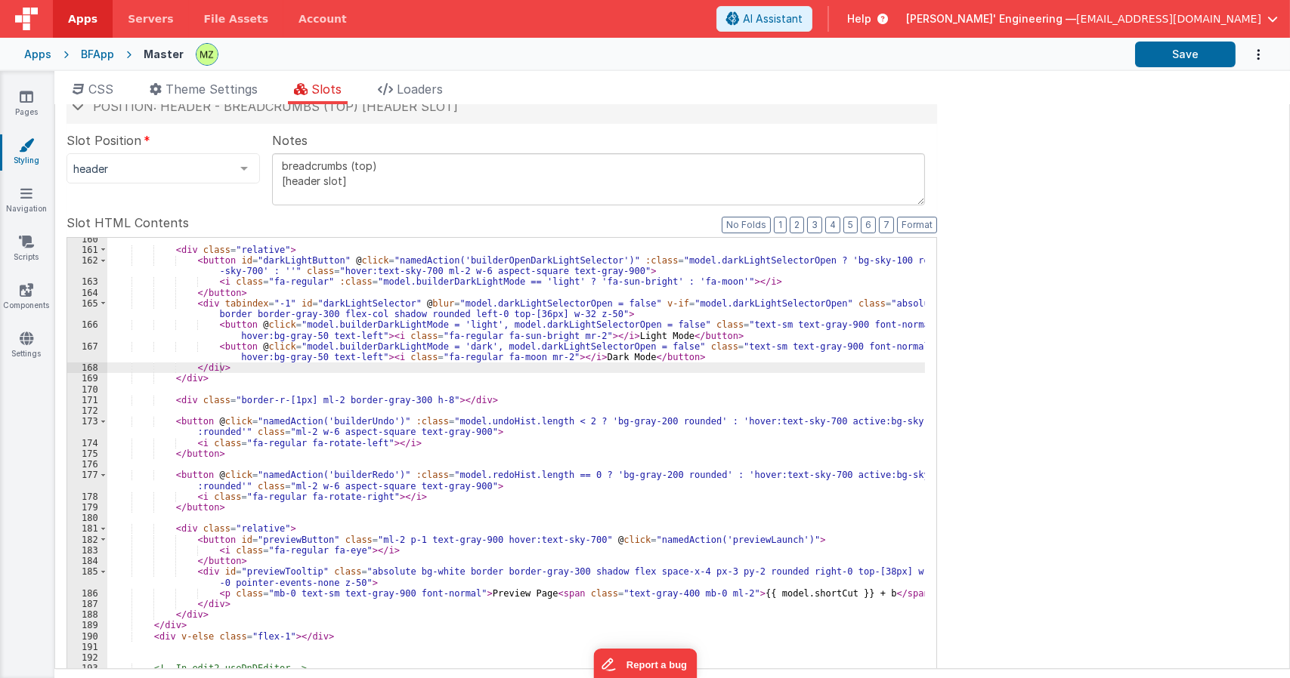
click at [668, 350] on div "< div class = "relative" > < button id = "darkLightButton" @ click = "namedActi…" at bounding box center [515, 500] width 817 height 533
click at [556, 340] on div "< div class = "relative" > < button id = "darkLightButton" @ click = "namedActi…" at bounding box center [515, 500] width 817 height 533
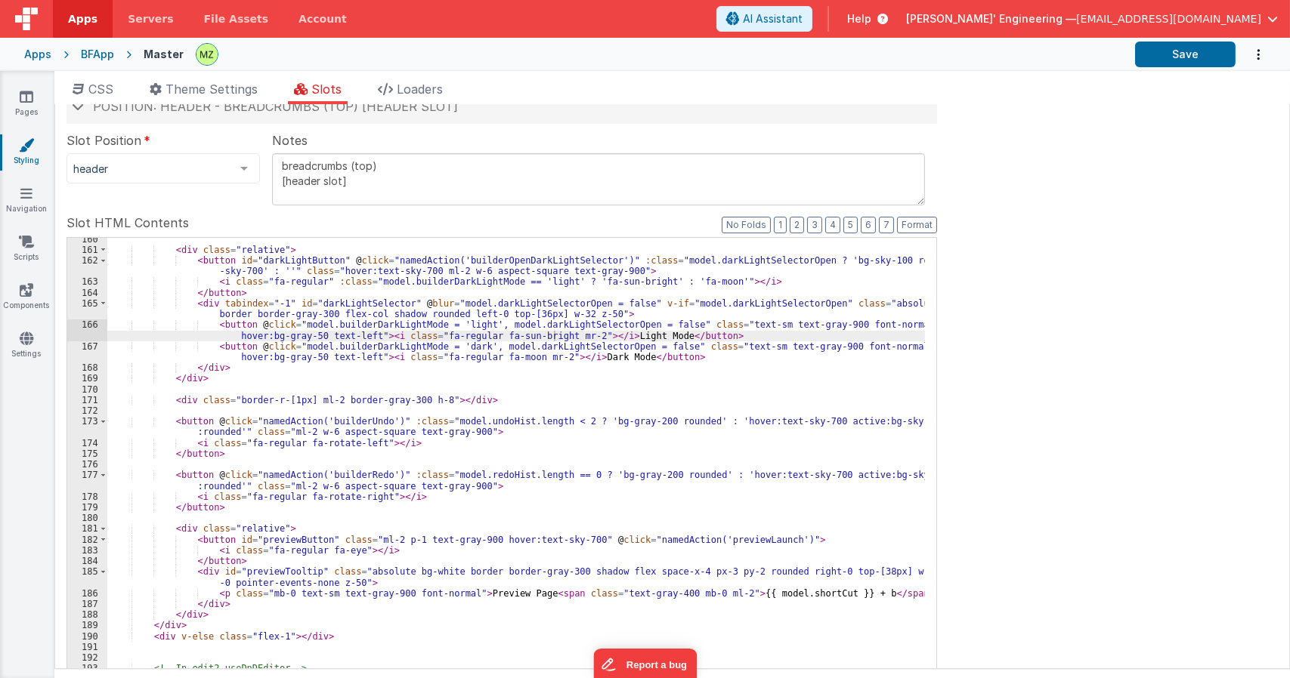
click at [357, 354] on div "< div class = "relative" > < button id = "darkLightButton" @ click = "namedActi…" at bounding box center [515, 500] width 817 height 533
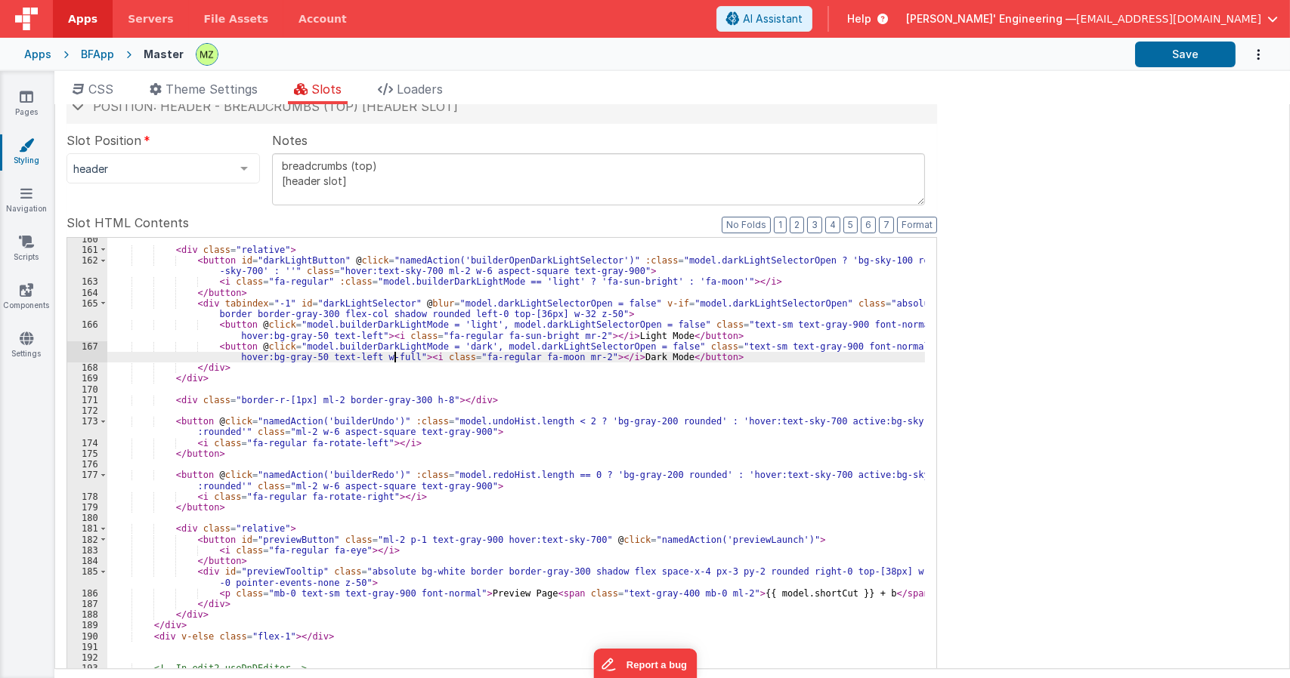
click at [356, 335] on div "< div class = "relative" > < button id = "darkLightButton" @ click = "namedActi…" at bounding box center [515, 500] width 817 height 533
click at [357, 335] on div "< div class = "relative" > < button id = "darkLightButton" @ click = "namedActi…" at bounding box center [515, 500] width 817 height 533
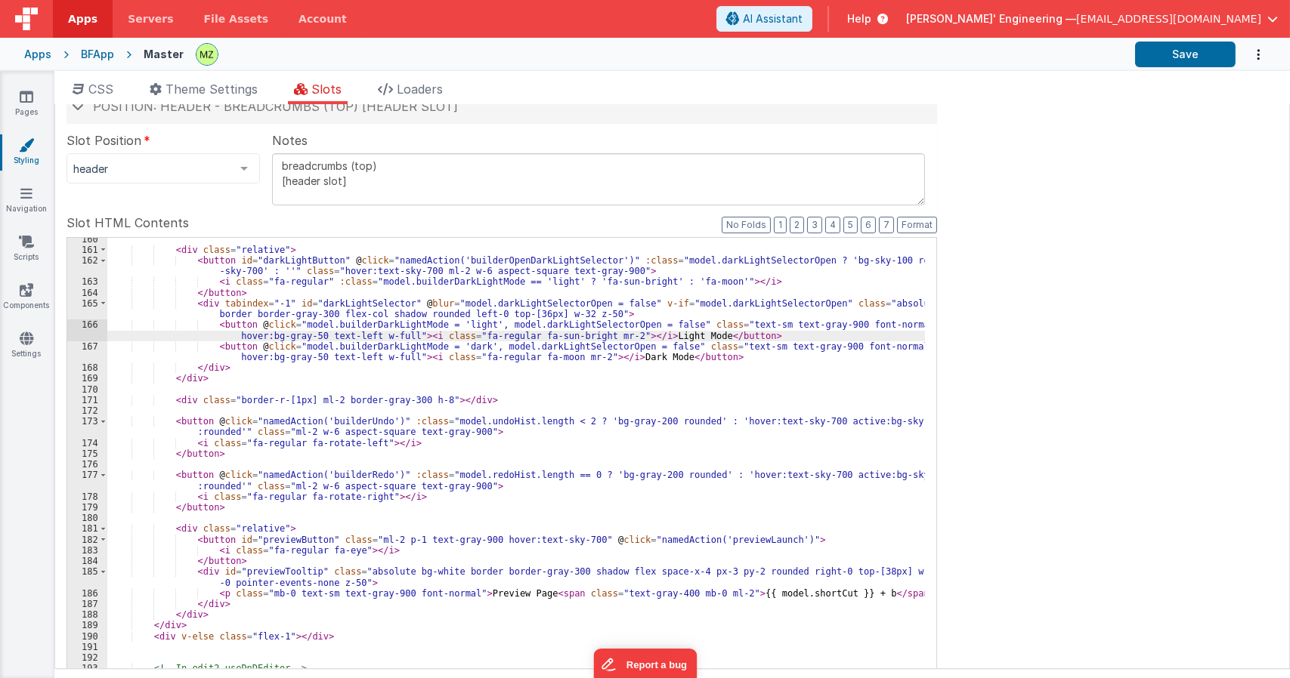
click at [578, 314] on div "< div class = "relative" > < button id = "darkLightButton" @ click = "namedActi…" at bounding box center [515, 500] width 817 height 533
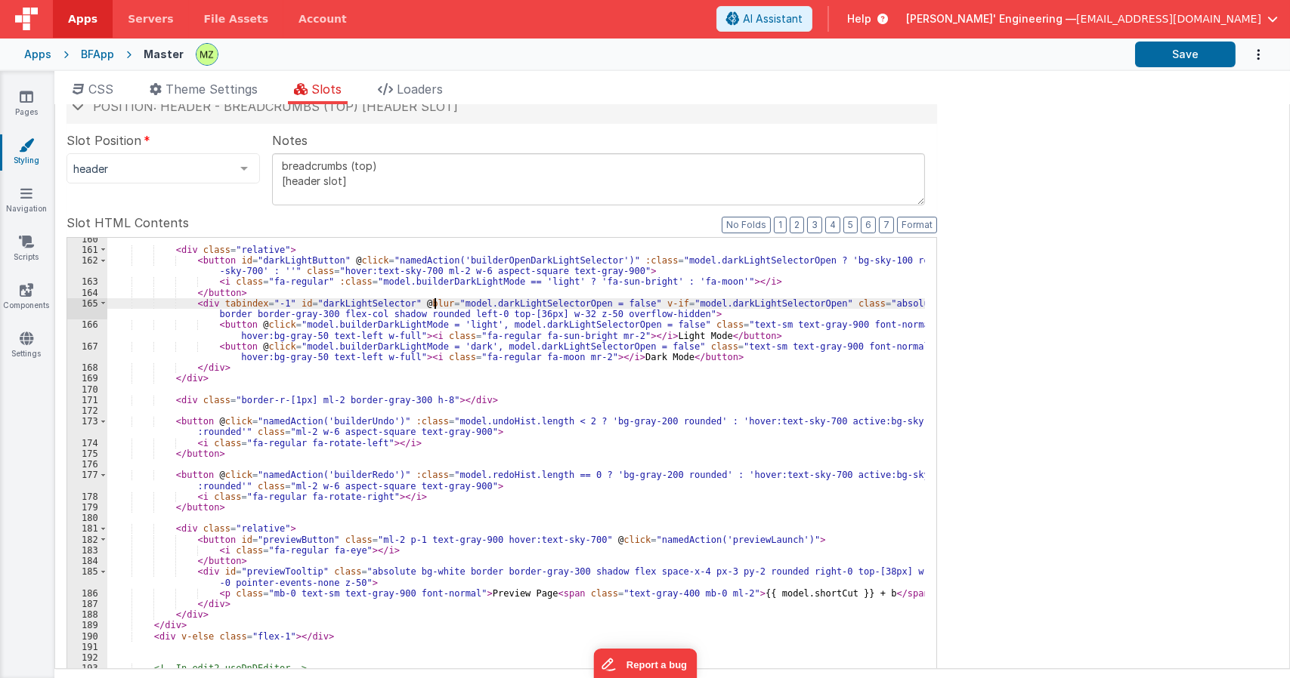
click at [434, 304] on div "< div class = "relative" > < button id = "darkLightButton" @ click = "namedActi…" at bounding box center [515, 500] width 817 height 533
click at [697, 304] on div "< div class = "relative" > < button id = "darkLightButton" @ click = "namedActi…" at bounding box center [515, 500] width 817 height 533
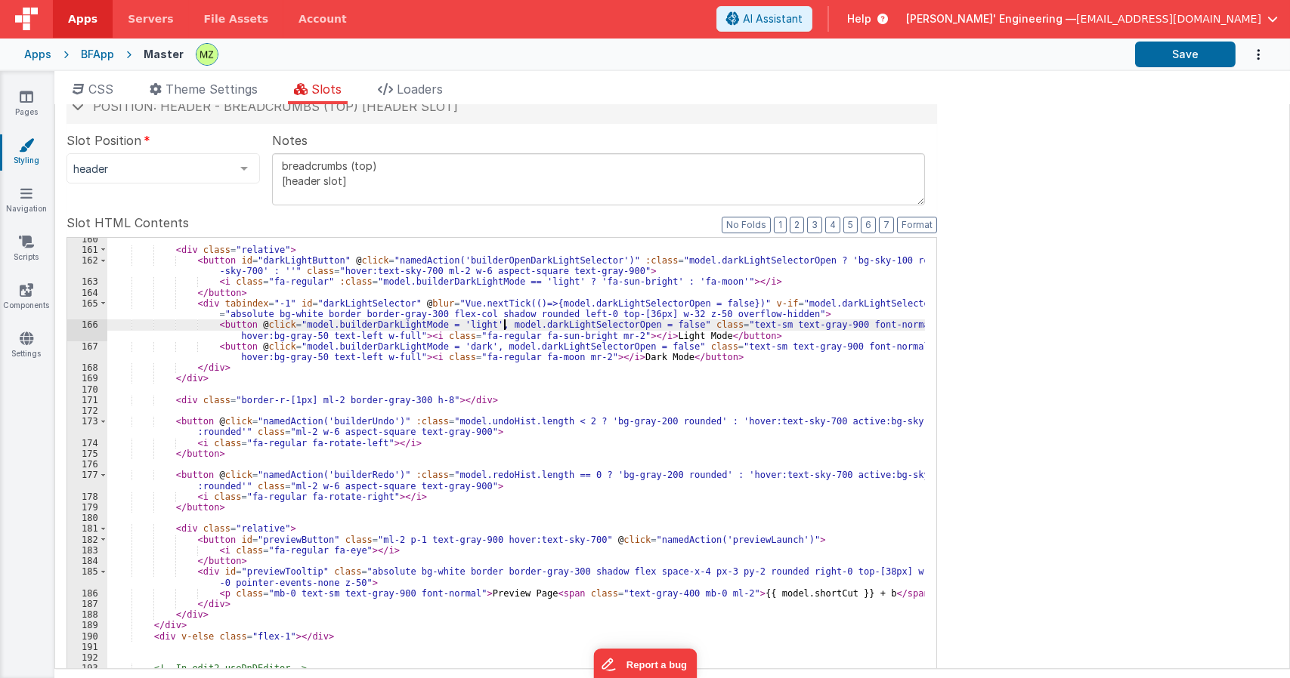
click at [505, 330] on div "< div class = "relative" > < button id = "darkLightButton" @ click = "namedActi…" at bounding box center [515, 500] width 817 height 533
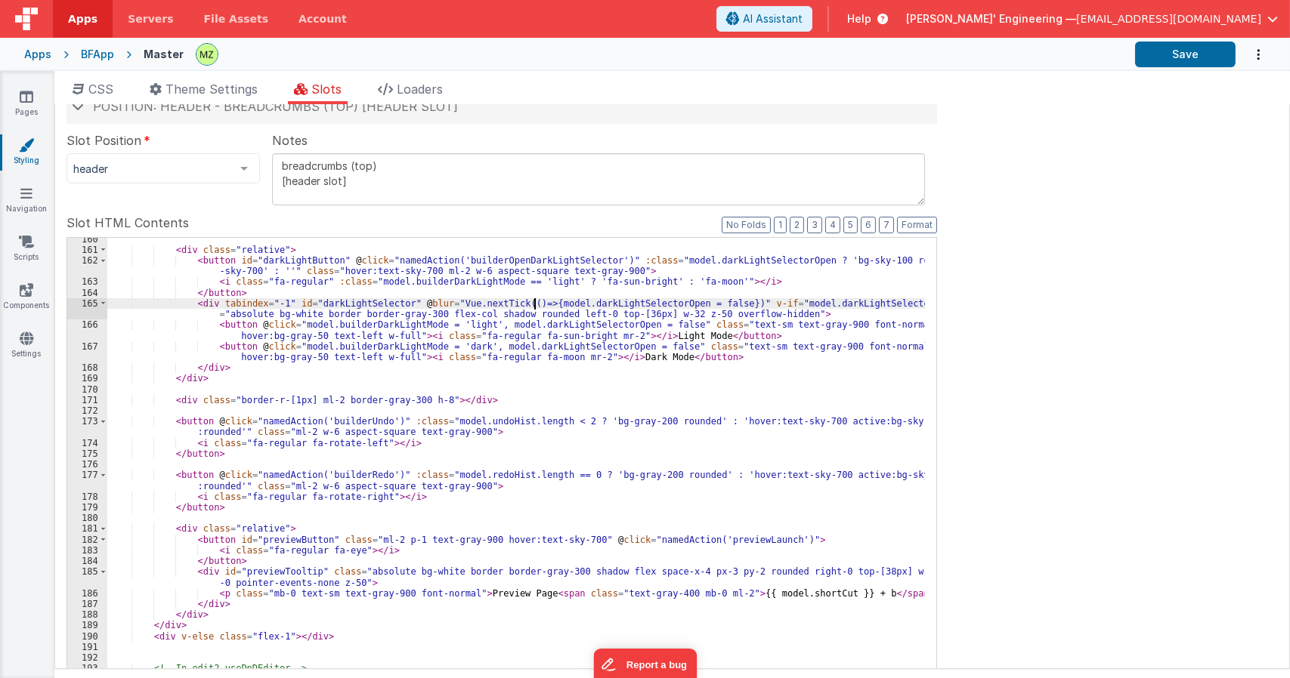
click at [532, 303] on div "< div class = "relative" > < button id = "darkLightButton" @ click = "namedActi…" at bounding box center [515, 500] width 817 height 533
click at [523, 303] on div "< div class = "relative" > < button id = "darkLightButton" @ click = "namedActi…" at bounding box center [515, 500] width 817 height 533
click at [264, 323] on div "< div class = "relative" > < button id = "darkLightButton" @ click = "namedActi…" at bounding box center [515, 500] width 817 height 533
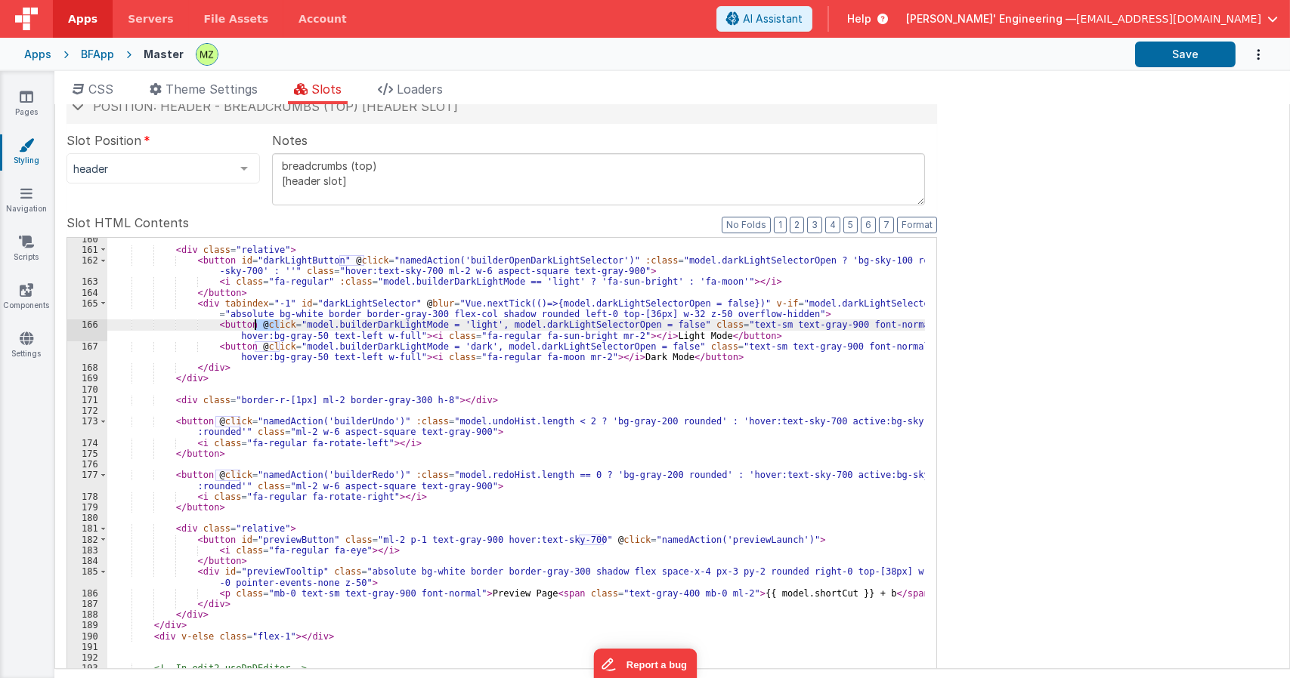
click at [264, 323] on div "< div class = "relative" > < button id = "darkLightButton" @ click = "namedActi…" at bounding box center [515, 500] width 817 height 533
click at [290, 324] on div "< div class = "relative" > < button id = "darkLightButton" @ click = "namedActi…" at bounding box center [515, 500] width 817 height 533
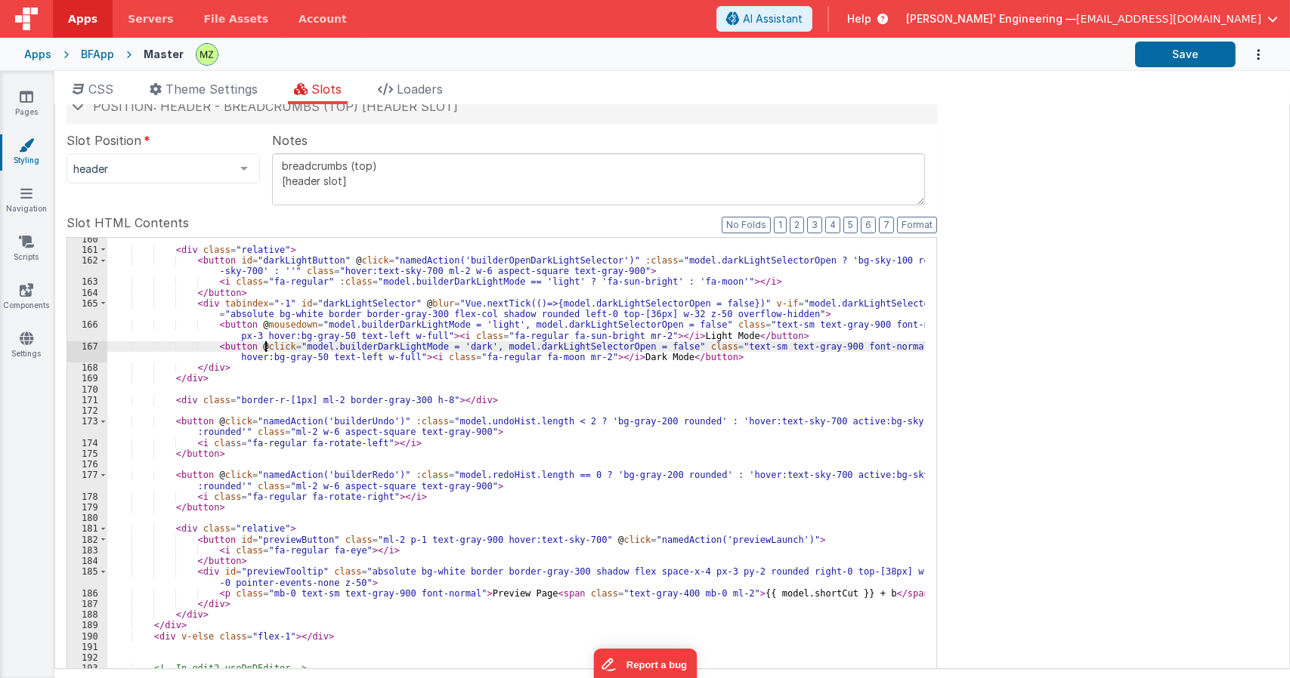
click at [264, 347] on div "< div class = "relative" > < button id = "darkLightButton" @ click = "namedActi…" at bounding box center [515, 500] width 817 height 533
click at [285, 328] on div "< div class = "relative" > < button id = "darkLightButton" @ click = "namedActi…" at bounding box center [515, 500] width 817 height 533
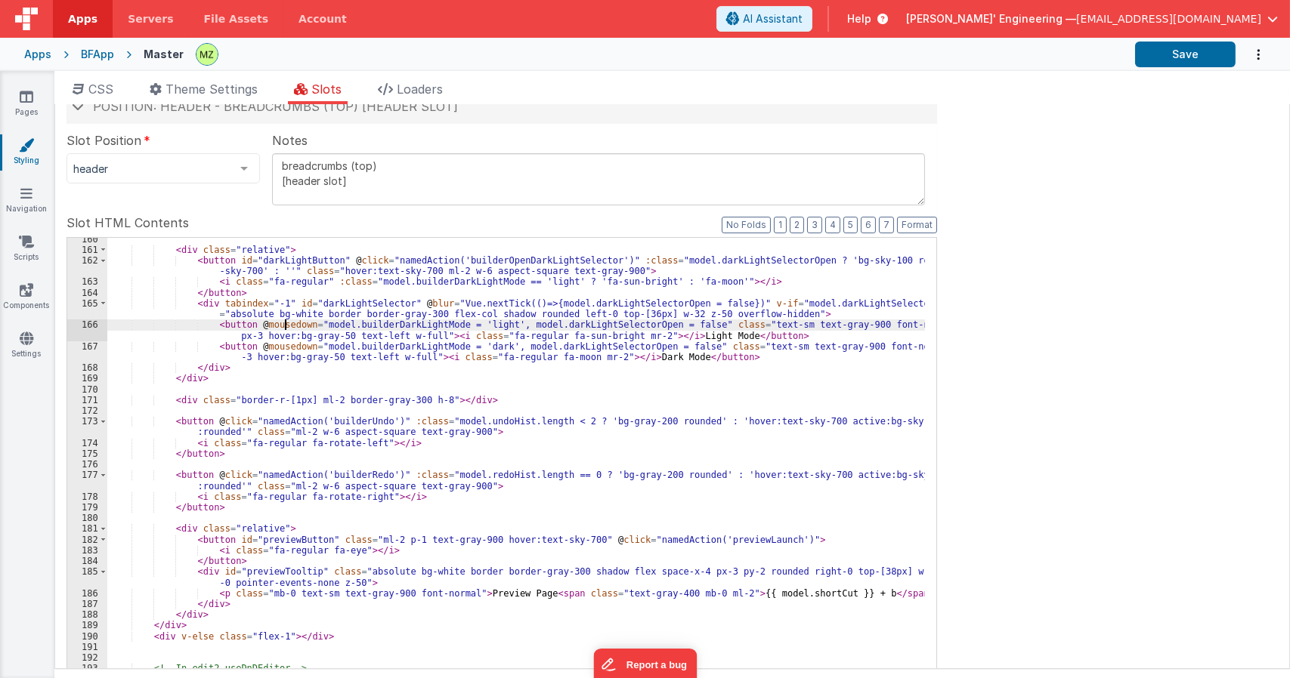
click at [285, 328] on div "< div class = "relative" > < button id = "darkLightButton" @ click = "namedActi…" at bounding box center [515, 500] width 817 height 533
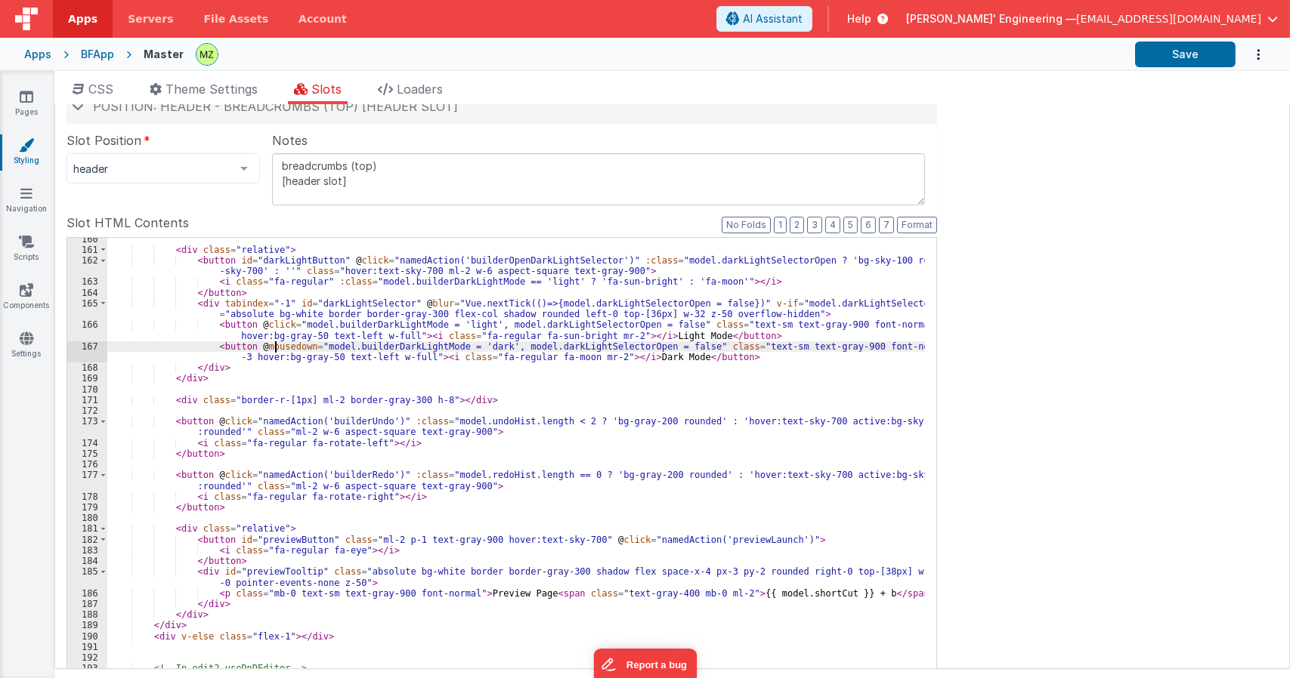
click at [273, 345] on div "< div class = "relative" > < button id = "darkLightButton" @ click = "namedActi…" at bounding box center [515, 500] width 817 height 533
click at [249, 326] on div "< div class = "relative" > < button id = "darkLightButton" @ click = "namedActi…" at bounding box center [515, 500] width 817 height 533
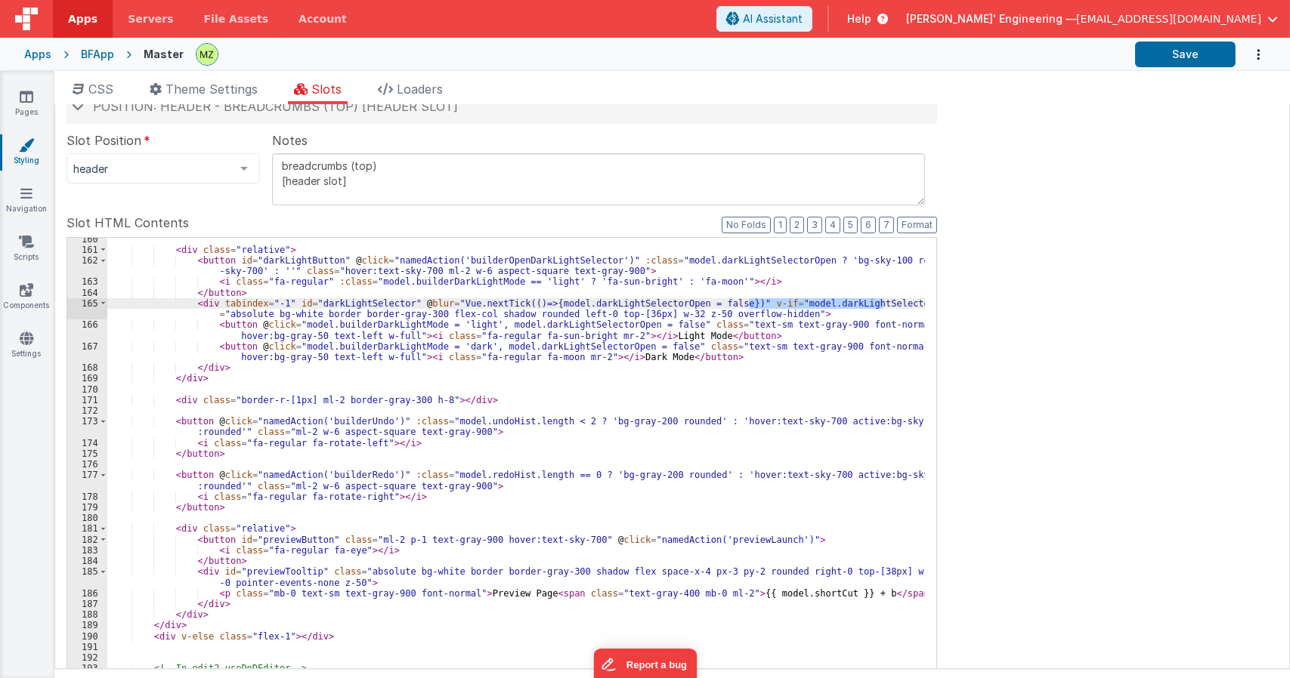
drag, startPoint x: 749, startPoint y: 304, endPoint x: 883, endPoint y: 303, distance: 134.5
click at [883, 303] on div "< div class = "relative" > < button id = "darkLightButton" @ click = "namedActi…" at bounding box center [515, 500] width 817 height 533
click at [251, 329] on div "< div class = "relative" > < button id = "darkLightButton" @ click = "namedActi…" at bounding box center [515, 500] width 817 height 533
click at [260, 289] on div "< div class = "relative" > < button id = "darkLightButton" @ click = "namedActi…" at bounding box center [515, 500] width 817 height 533
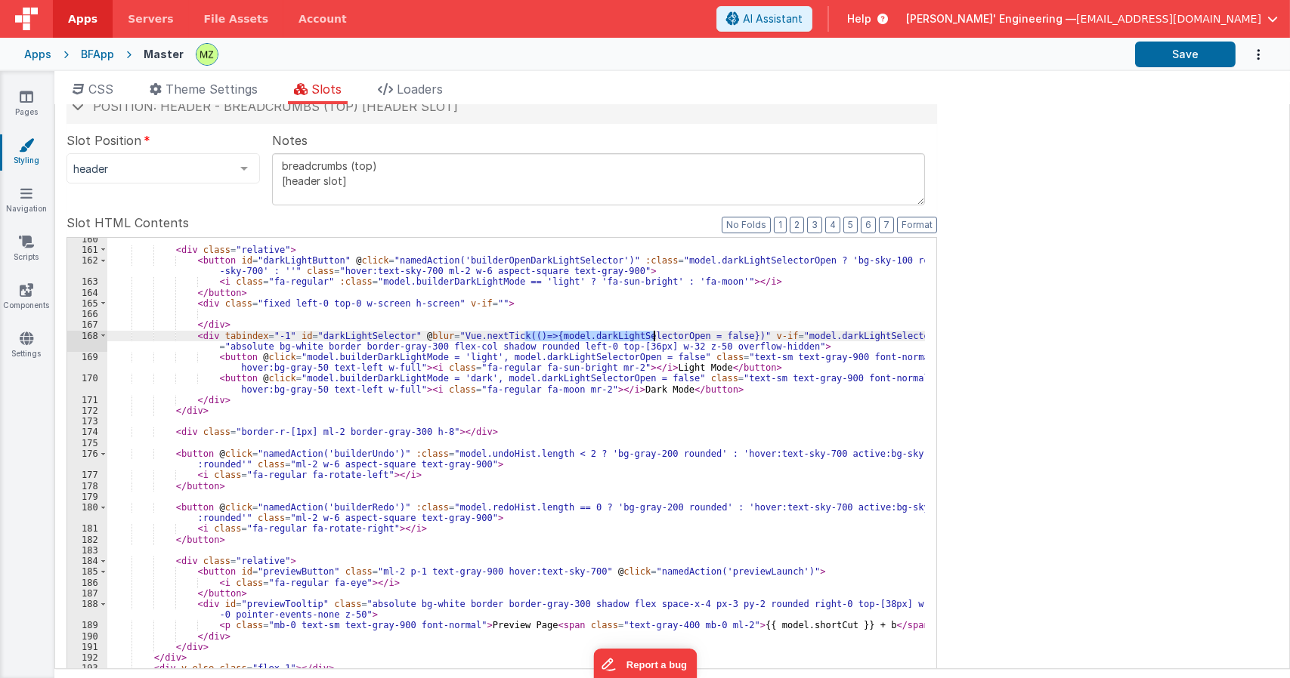
drag, startPoint x: 524, startPoint y: 334, endPoint x: 659, endPoint y: 341, distance: 135.4
click at [659, 341] on div "< div class = "relative" > < button id = "darkLightButton" @ click = "namedActi…" at bounding box center [515, 495] width 817 height 522
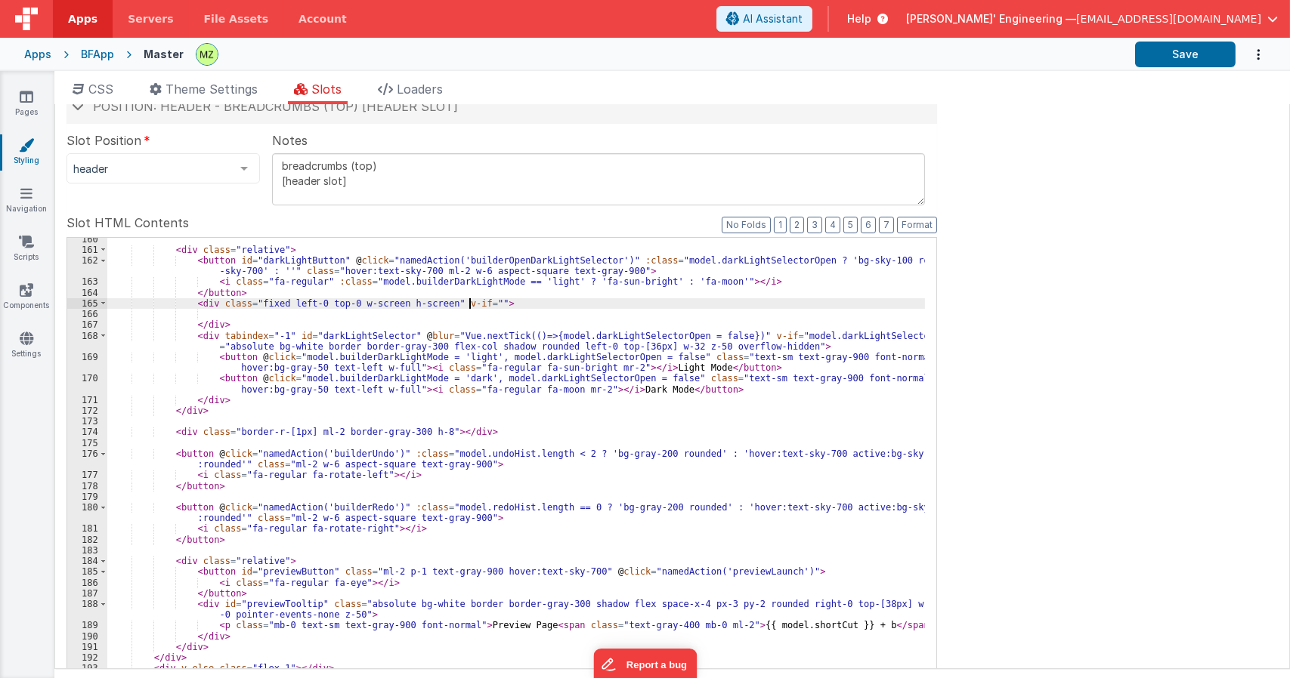
click at [467, 304] on div "< div class = "relative" > < button id = "darkLightButton" @ click = "namedActi…" at bounding box center [515, 495] width 817 height 522
paste textarea
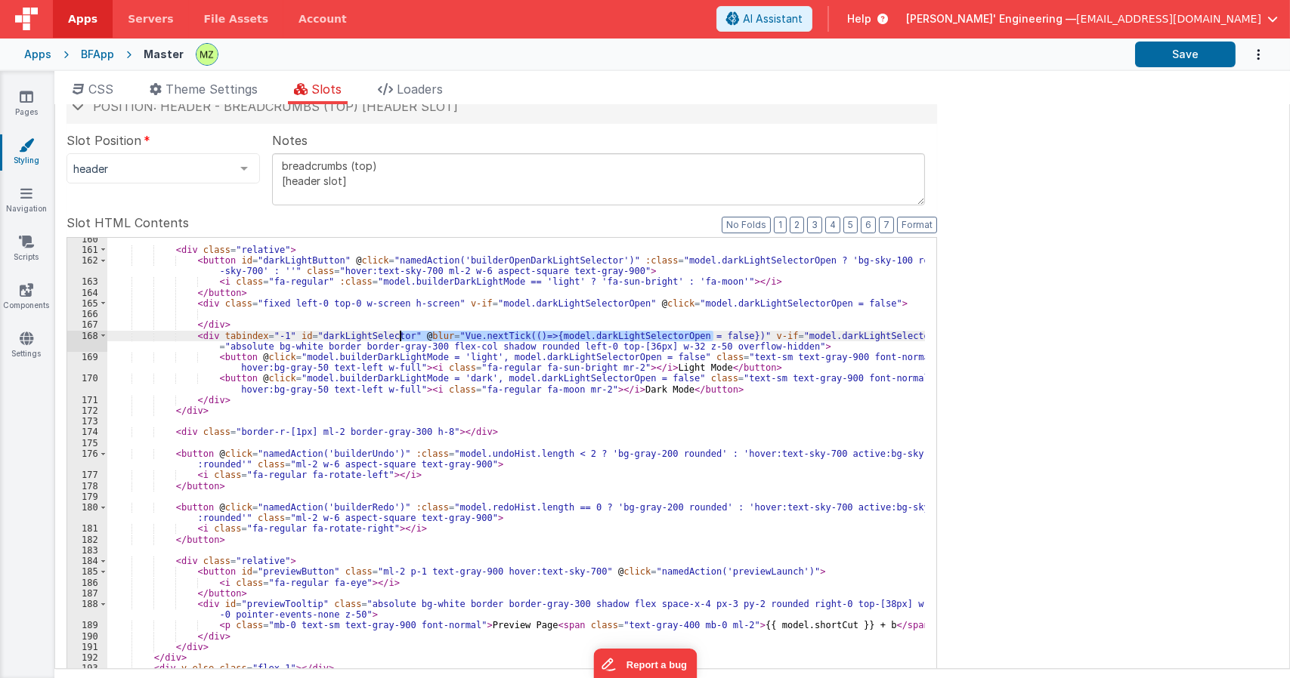
drag, startPoint x: 715, startPoint y: 333, endPoint x: 399, endPoint y: 334, distance: 315.8
click at [399, 334] on div "< div class = "relative" > < button id = "darkLightButton" @ click = "namedActi…" at bounding box center [515, 495] width 817 height 522
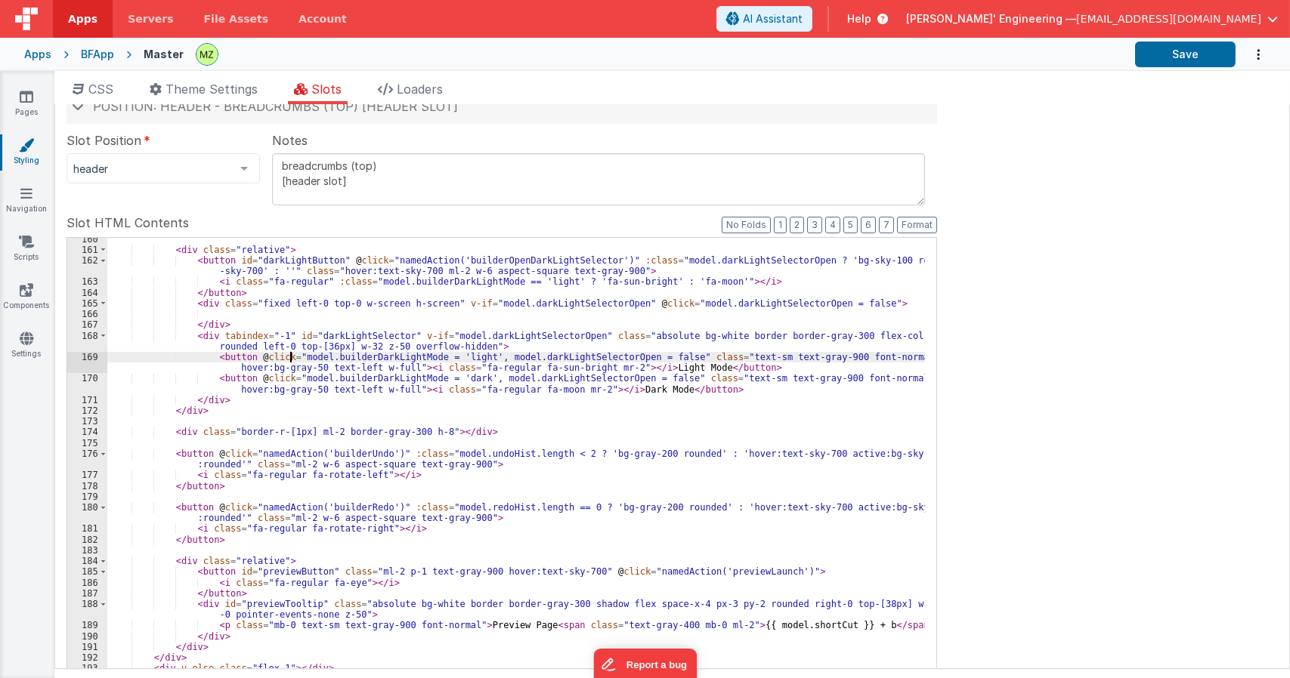
click at [287, 357] on div "< div class = "relative" > < button id = "darkLightButton" @ click = "namedActi…" at bounding box center [515, 495] width 817 height 522
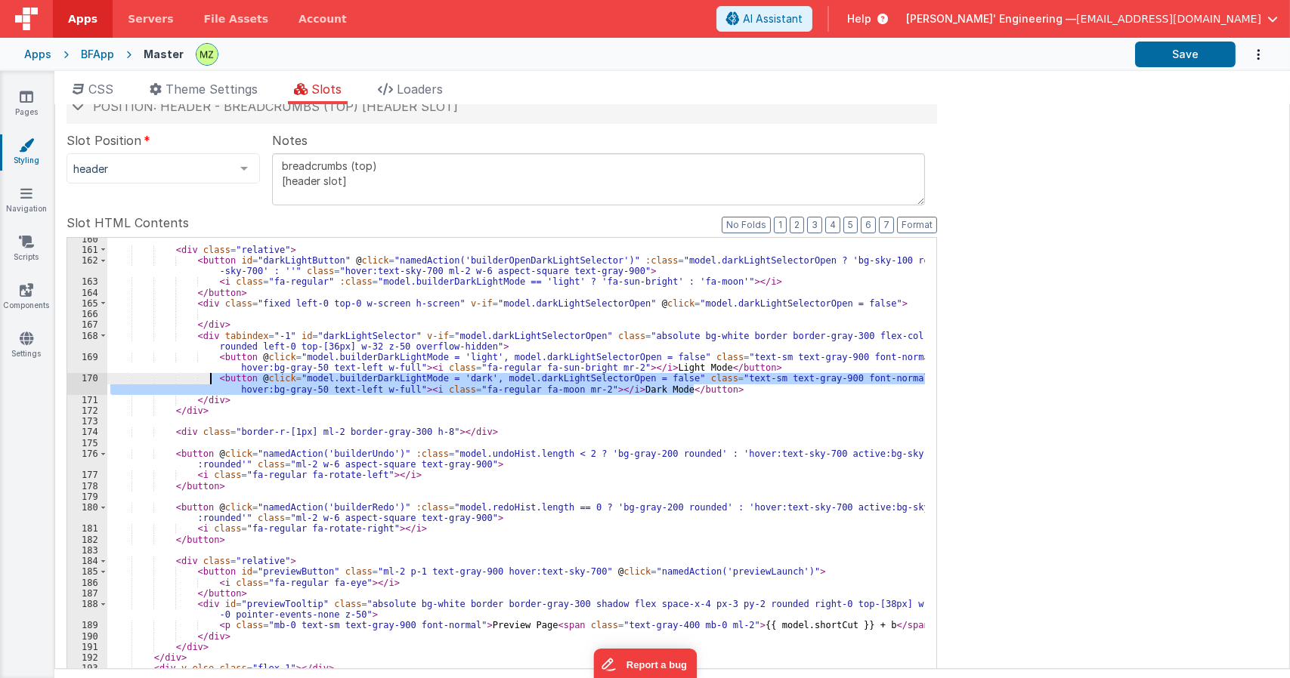
drag, startPoint x: 699, startPoint y: 391, endPoint x: 552, endPoint y: 371, distance: 147.9
click at [211, 378] on div "< div class = "relative" > < button id = "darkLightButton" @ click = "namedActi…" at bounding box center [515, 495] width 817 height 522
click at [708, 395] on div "< div class = "relative" > < button id = "darkLightButton" @ click = "namedActi…" at bounding box center [515, 495] width 817 height 522
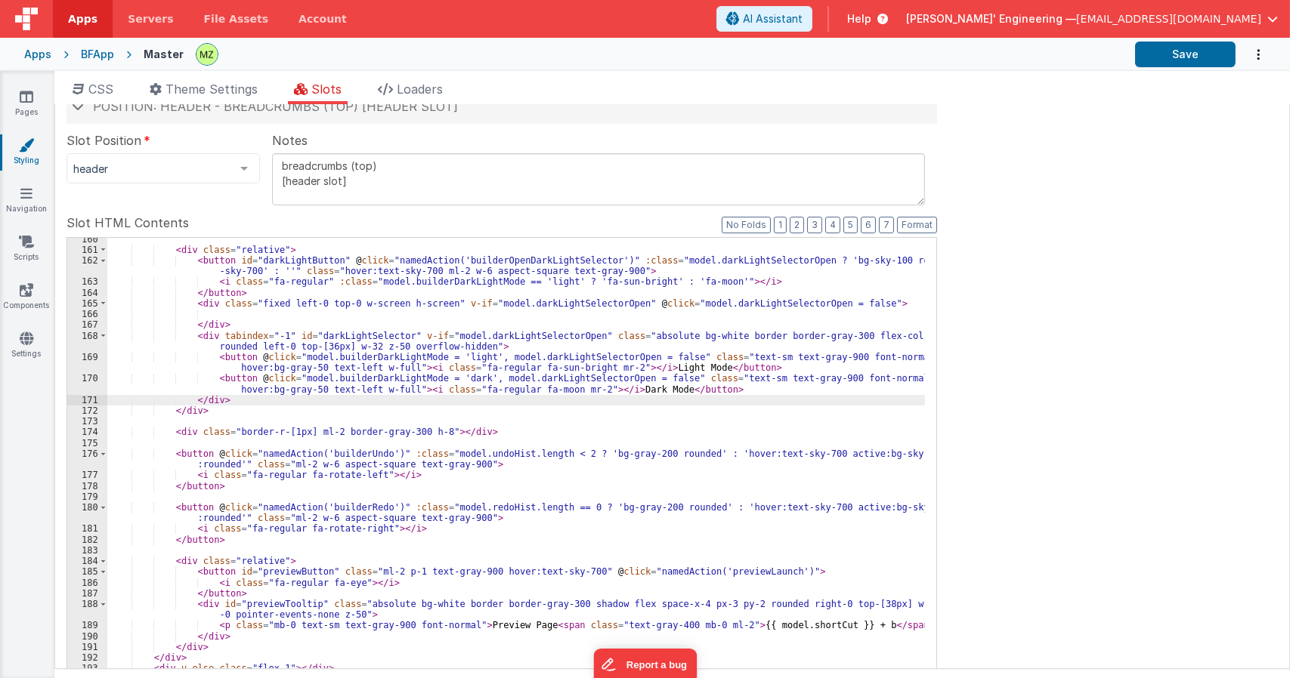
click at [703, 390] on div "< div class = "relative" > < button id = "darkLightButton" @ click = "namedActi…" at bounding box center [515, 495] width 817 height 522
paste textarea
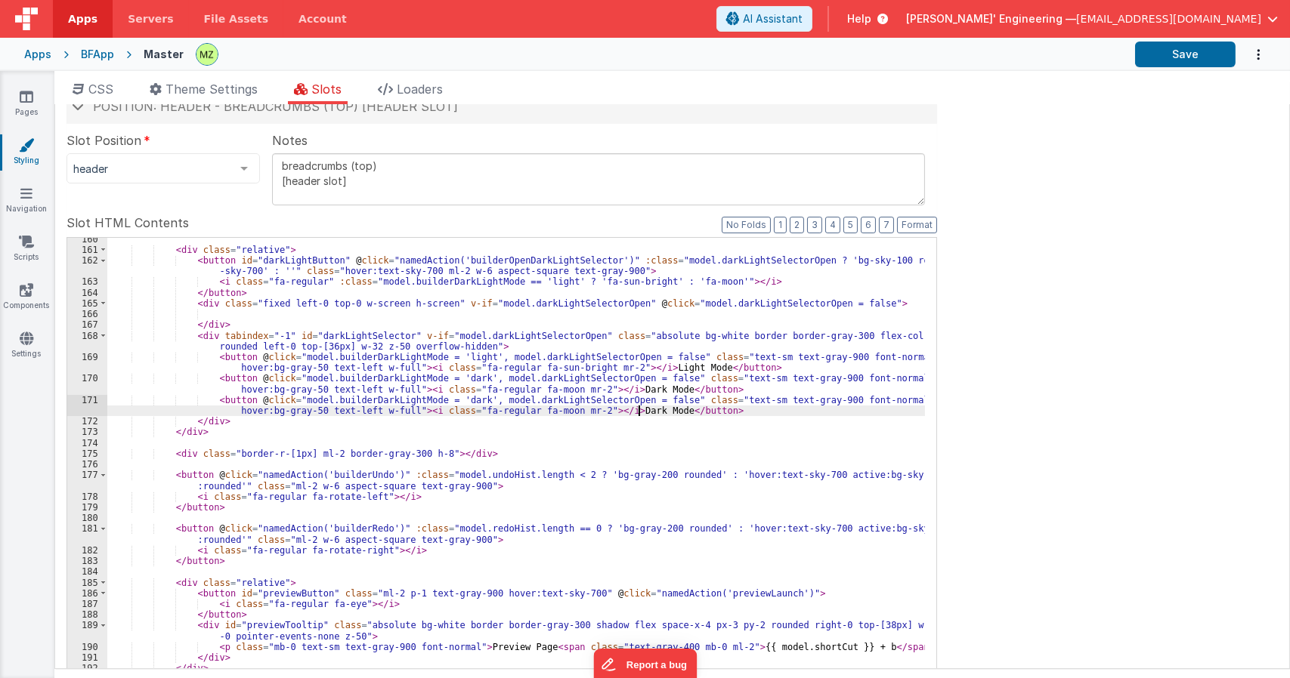
click at [636, 410] on div "< div class = "relative" > < button id = "darkLightButton" @ click = "namedActi…" at bounding box center [515, 489] width 817 height 511
click at [635, 370] on div "< div class = "relative" > < button id = "darkLightButton" @ click = "namedActi…" at bounding box center [515, 489] width 817 height 511
click at [604, 389] on div "< div class = "relative" > < button id = "darkLightButton" @ click = "namedActi…" at bounding box center [515, 489] width 817 height 511
click at [602, 415] on div "< div class = "relative" > < button id = "darkLightButton" @ click = "namedActi…" at bounding box center [515, 489] width 817 height 511
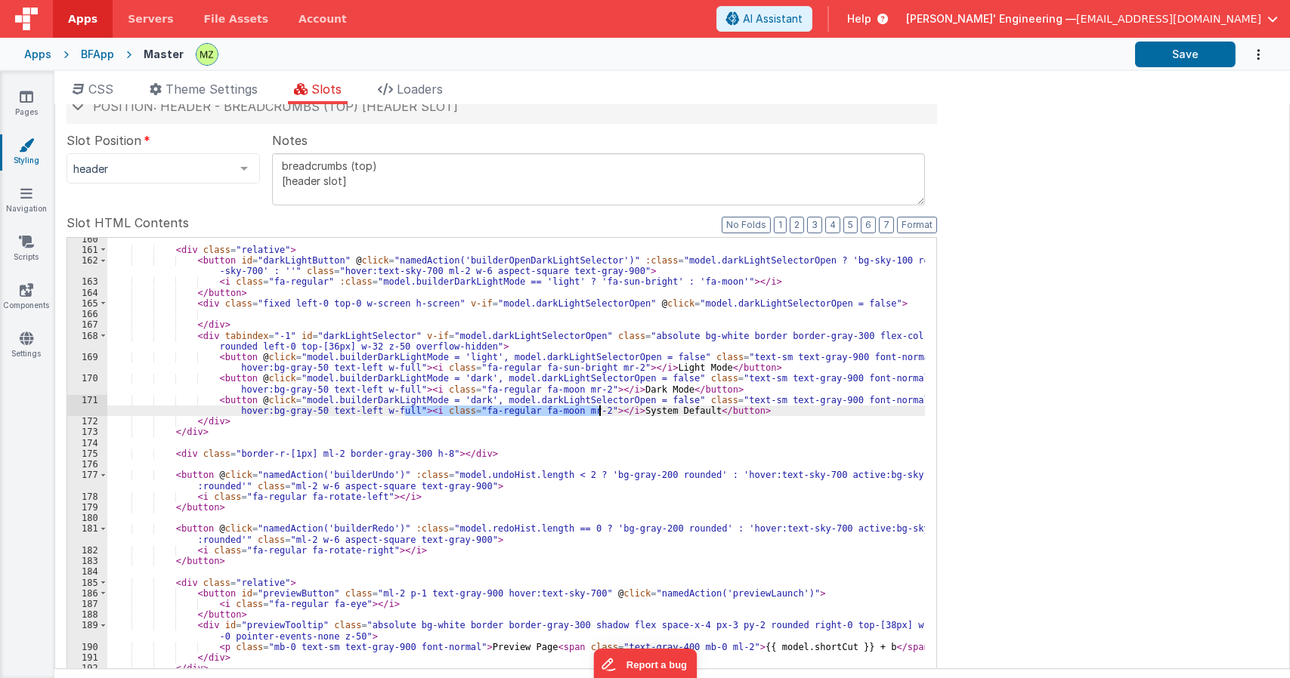
drag, startPoint x: 403, startPoint y: 411, endPoint x: 600, endPoint y: 412, distance: 196.4
click at [600, 412] on div "< div class = "relative" > < button id = "darkLightButton" @ click = "namedActi…" at bounding box center [515, 489] width 817 height 511
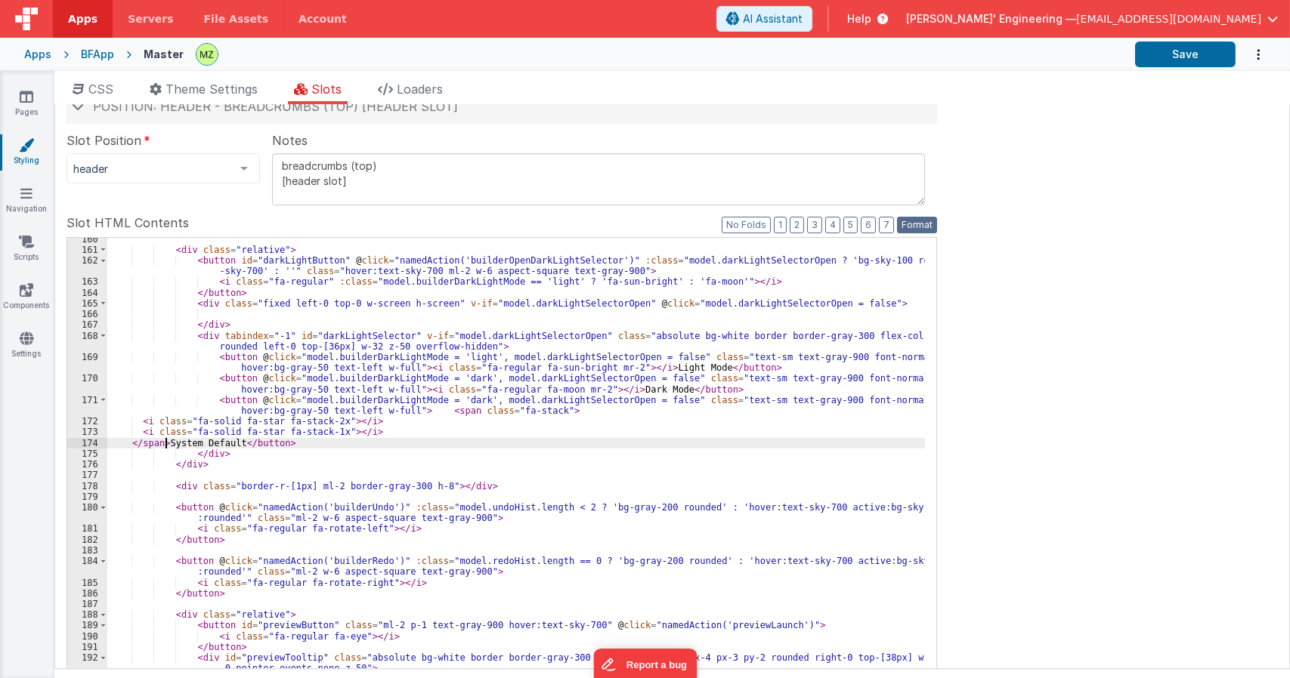
click at [926, 224] on button "Format" at bounding box center [917, 225] width 40 height 17
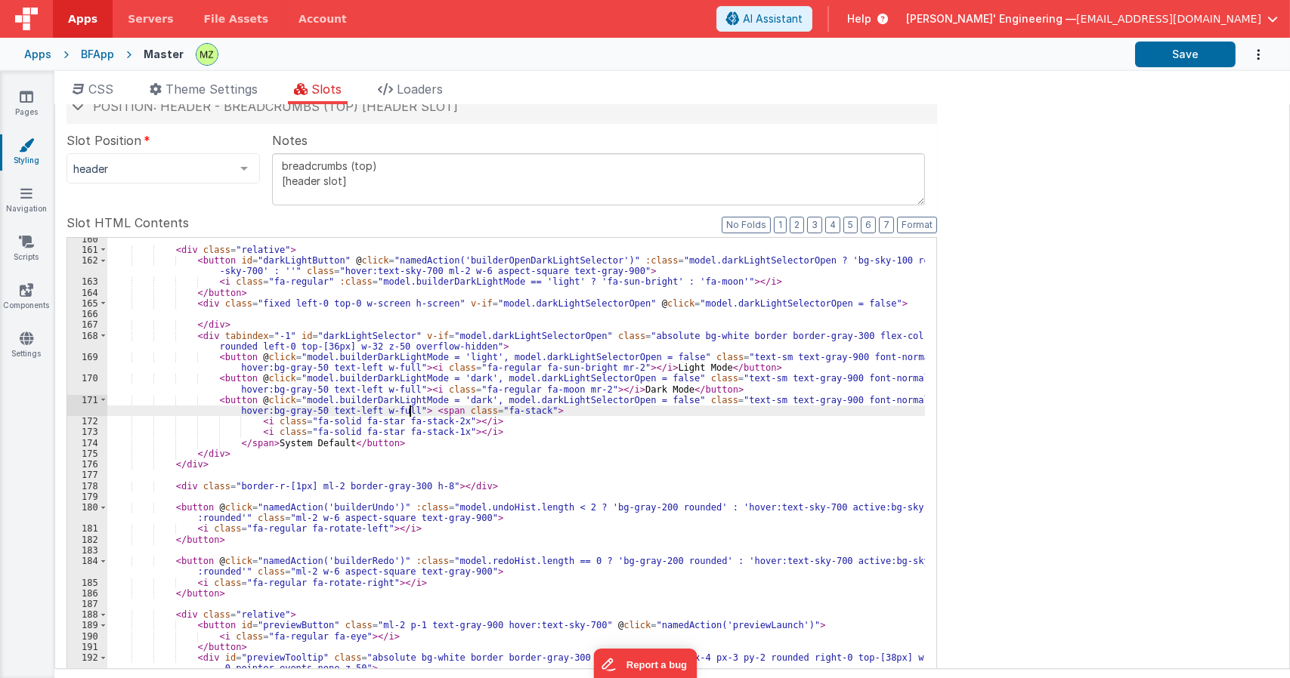
click at [409, 409] on div "< div class = "relative" > < button id = "darkLightButton" @ click = "namedActi…" at bounding box center [515, 489] width 817 height 511
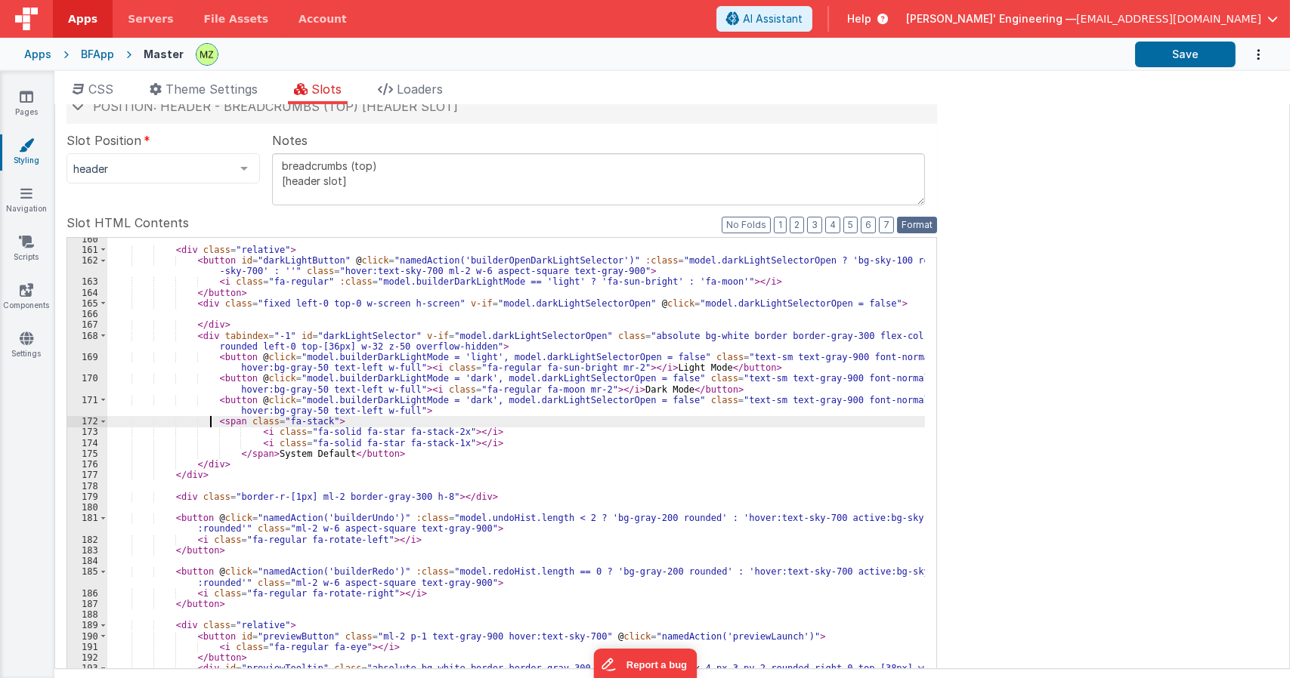
click at [910, 227] on button "Format" at bounding box center [917, 225] width 40 height 17
click at [369, 430] on div "< div class = "relative" > < button id = "darkLightButton" @ click = "namedActi…" at bounding box center [515, 489] width 817 height 511
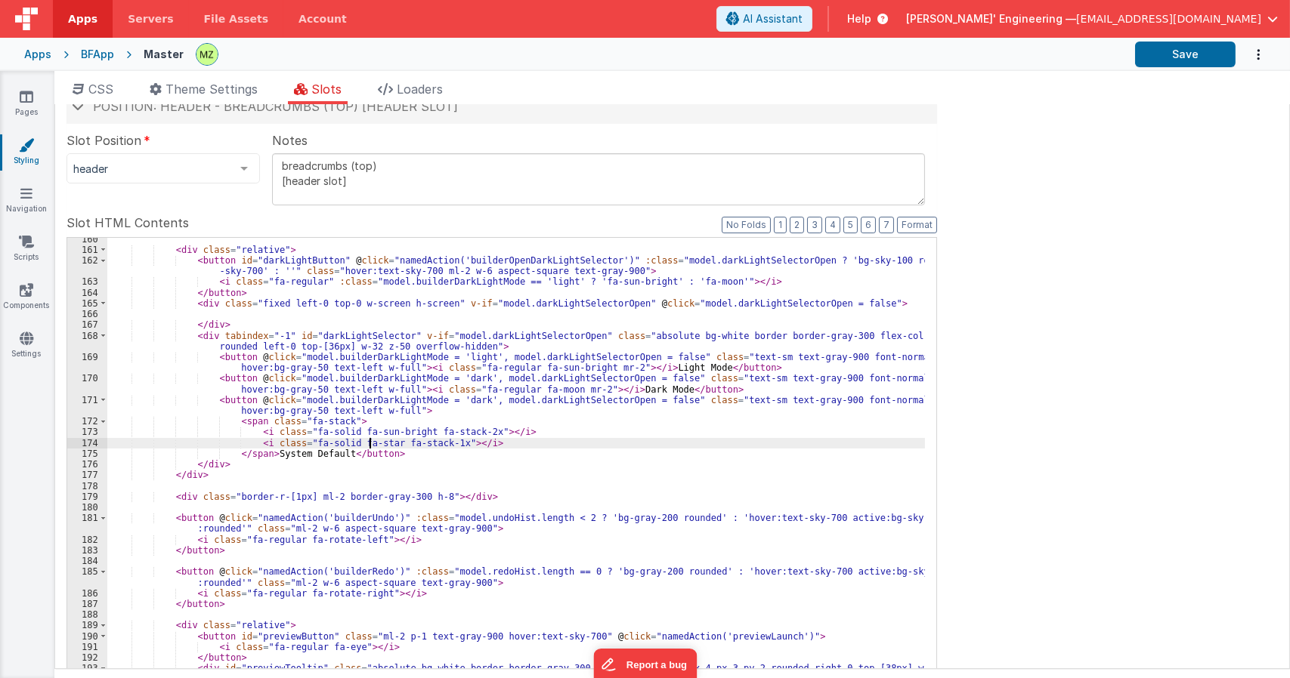
click at [369, 445] on div "< div class = "relative" > < button id = "darkLightButton" @ click = "namedActi…" at bounding box center [515, 489] width 817 height 511
click at [325, 429] on div "< div class = "relative" > < button id = "darkLightButton" @ click = "namedActi…" at bounding box center [515, 489] width 817 height 511
click at [338, 433] on div "< div class = "relative" > < button id = "darkLightButton" @ click = "namedActi…" at bounding box center [515, 489] width 817 height 511
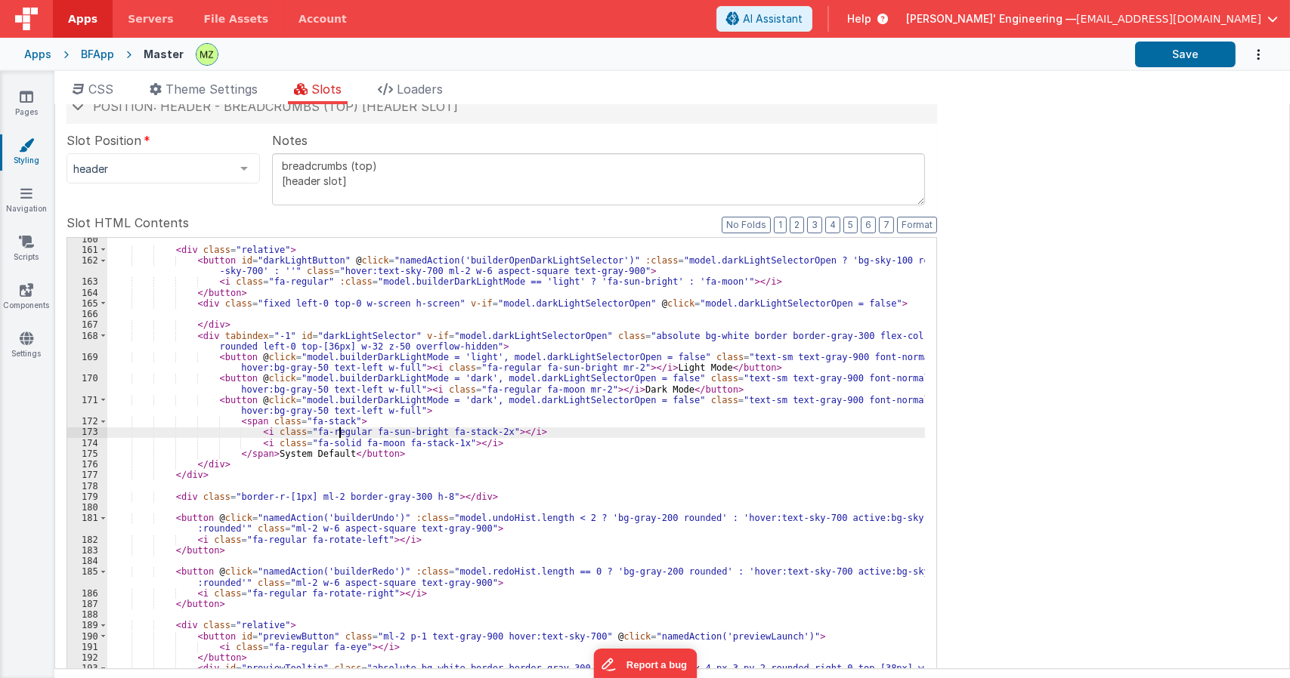
click at [338, 433] on div "< div class = "relative" > < button id = "darkLightButton" @ click = "namedActi…" at bounding box center [515, 489] width 817 height 511
click at [330, 443] on div "< div class = "relative" > < button id = "darkLightButton" @ click = "namedActi…" at bounding box center [515, 489] width 817 height 511
click at [454, 459] on div "< div class = "relative" > < button id = "darkLightButton" @ click = "namedActi…" at bounding box center [515, 489] width 817 height 511
click at [134, 579] on div "< div class = "relative" > < button id = "darkLightButton" @ click = "namedActi…" at bounding box center [515, 489] width 817 height 511
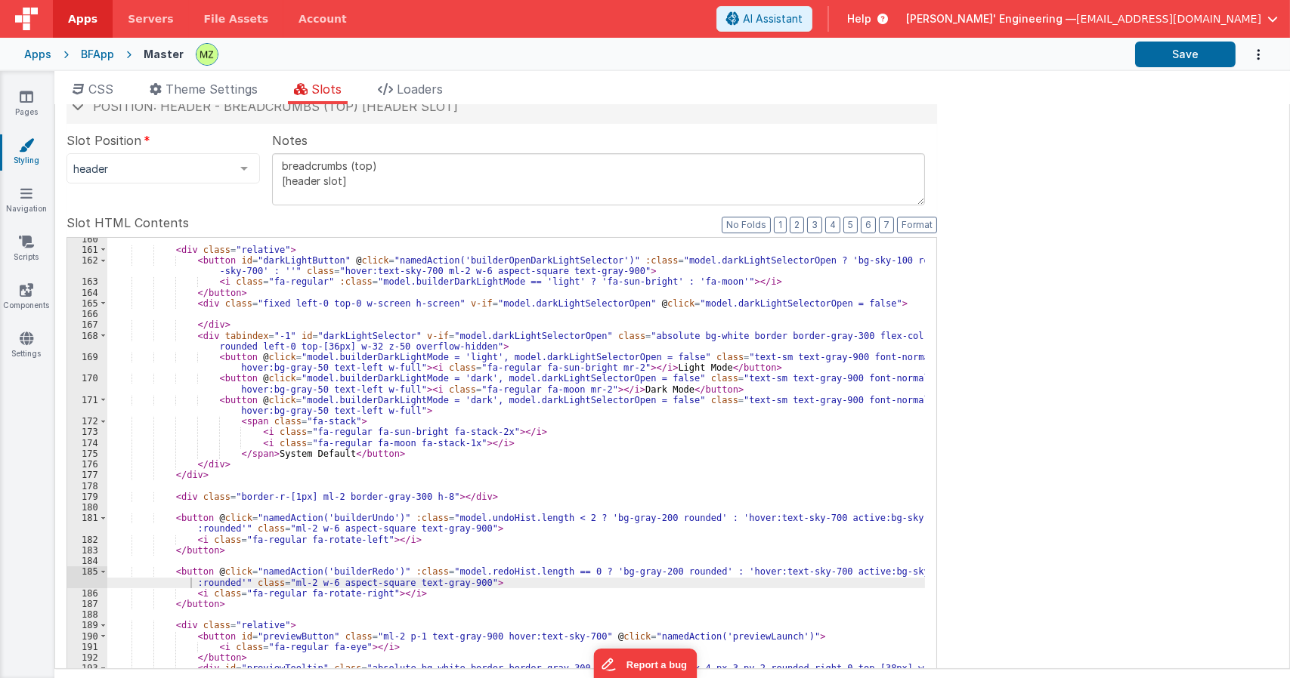
click at [317, 460] on div "< div class = "relative" > < button id = "darkLightButton" @ click = "namedActi…" at bounding box center [515, 489] width 817 height 511
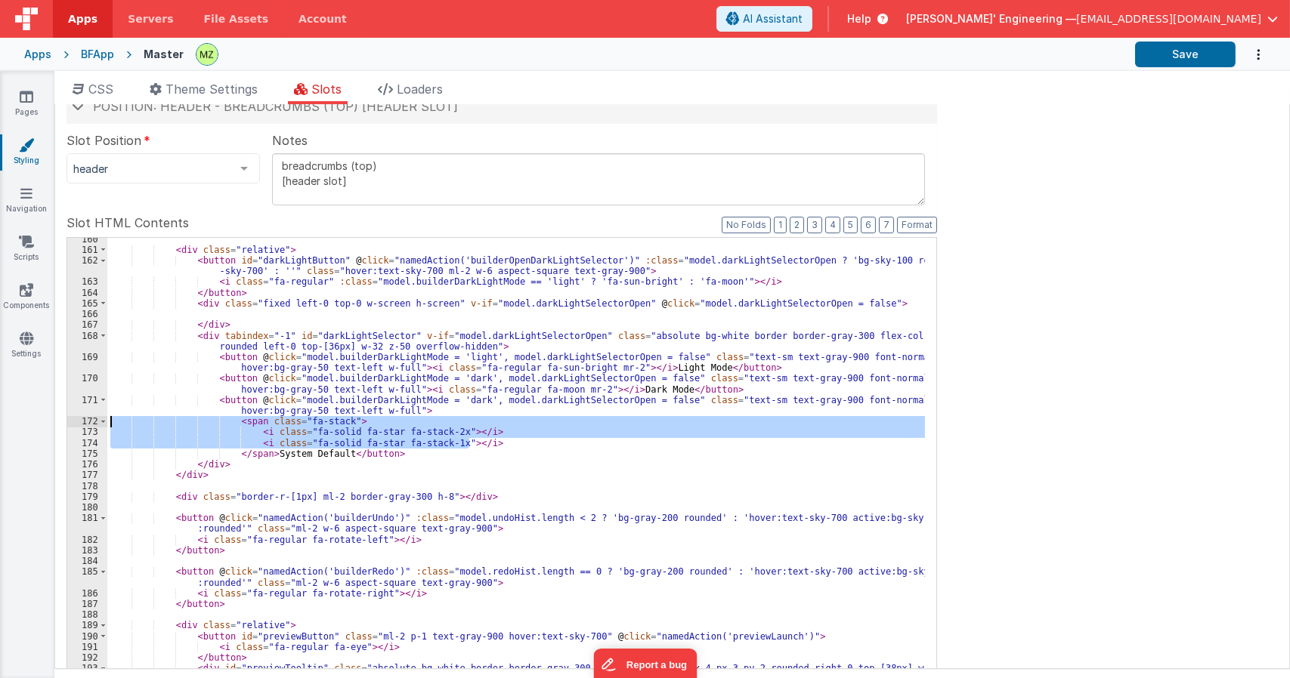
drag, startPoint x: 475, startPoint y: 443, endPoint x: 82, endPoint y: 418, distance: 394.4
click at [82, 417] on div "160 161 162 163 164 165 166 167 168 169 170 171 172 173 174 175 176 177 178 179…" at bounding box center [501, 482] width 870 height 491
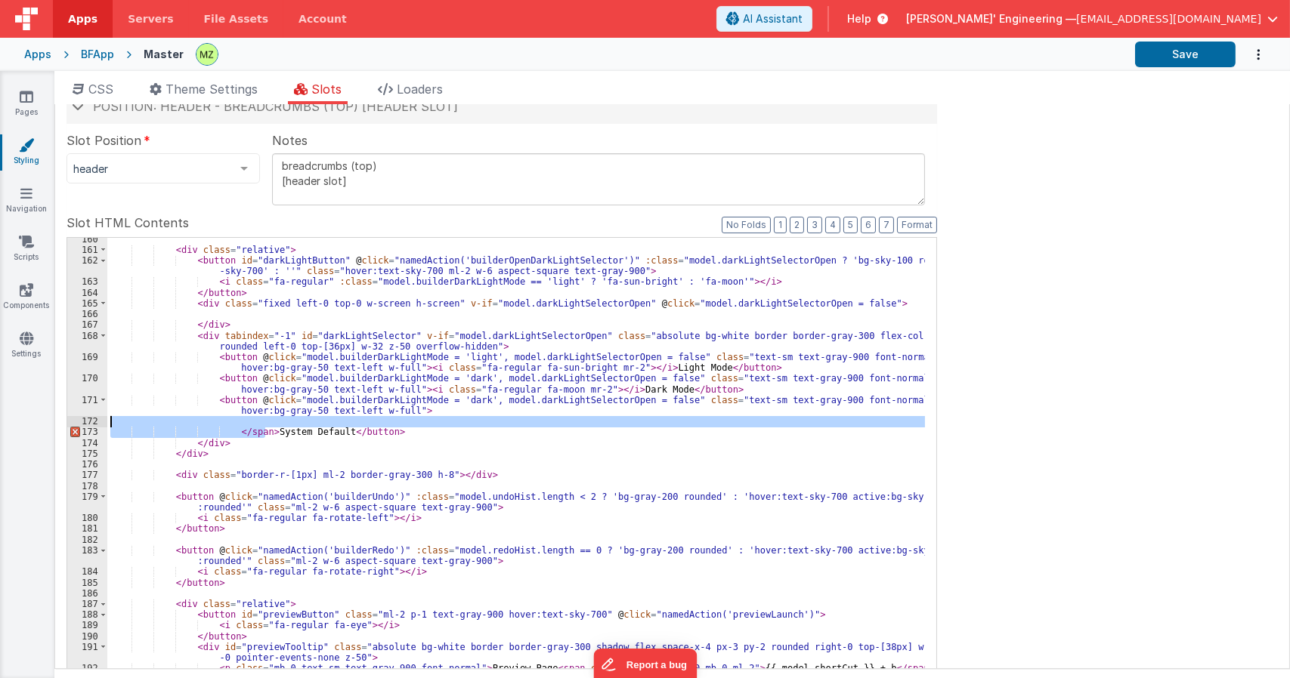
drag, startPoint x: 266, startPoint y: 432, endPoint x: 79, endPoint y: 423, distance: 186.8
click at [79, 423] on div "160 161 162 163 164 165 166 167 168 169 170 171 172 173 174 175 176 177 178 179…" at bounding box center [501, 482] width 870 height 491
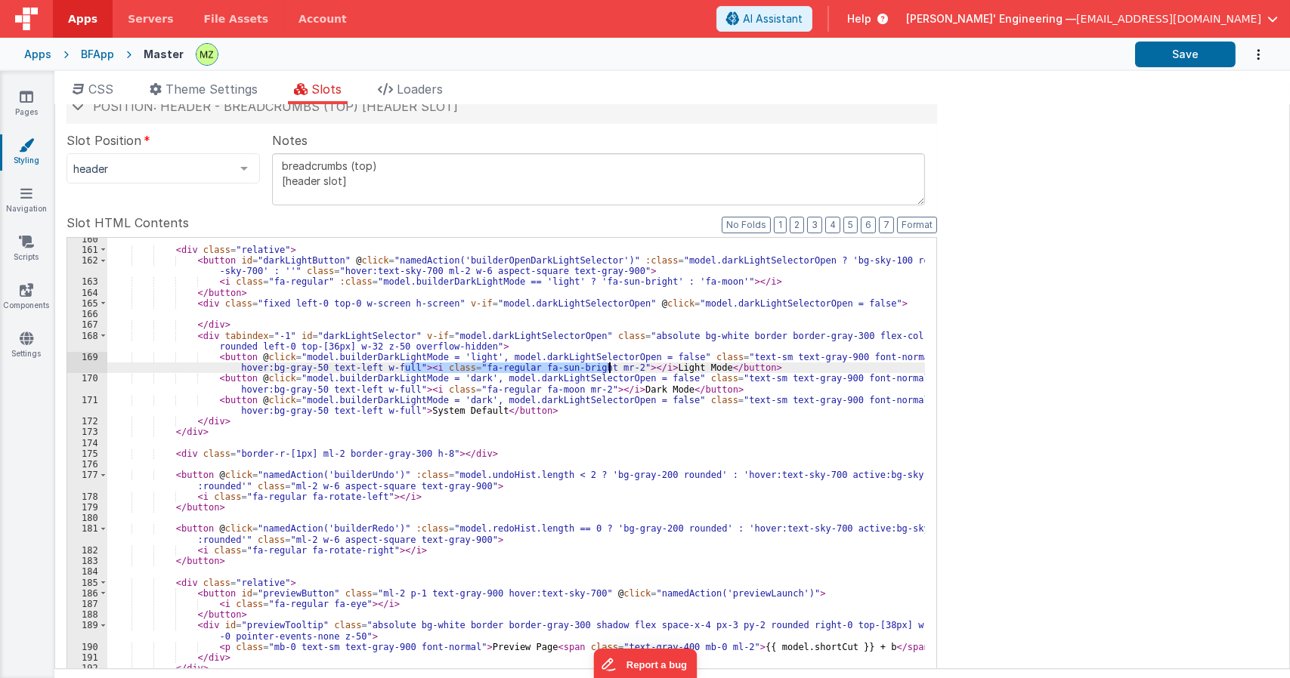
drag, startPoint x: 403, startPoint y: 369, endPoint x: 607, endPoint y: 369, distance: 204.7
click at [607, 369] on div "< div class = "relative" > < button id = "darkLightButton" @ click = "namedActi…" at bounding box center [515, 489] width 817 height 511
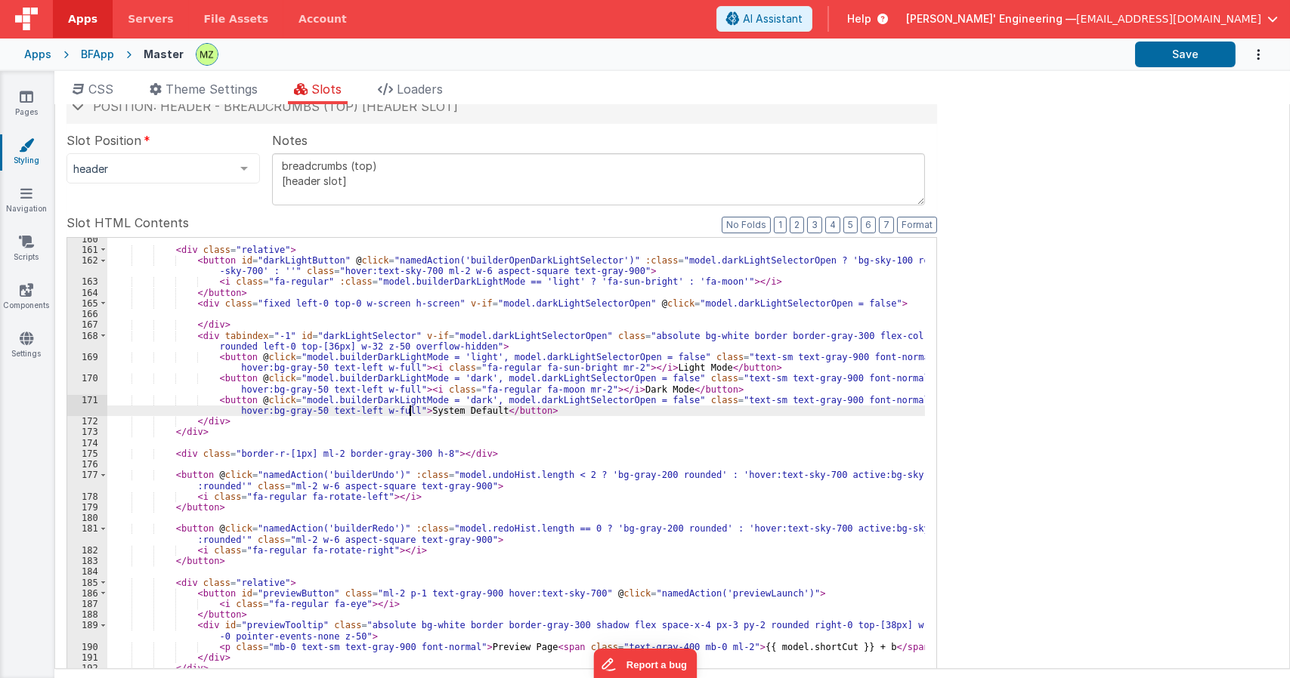
click at [408, 408] on div "< div class = "relative" > < button id = "darkLightButton" @ click = "namedActi…" at bounding box center [515, 489] width 817 height 511
click at [508, 411] on div "< div class = "relative" > < button id = "darkLightButton" @ click = "namedActi…" at bounding box center [515, 489] width 817 height 511
click at [533, 411] on div "< div class = "relative" > < button id = "darkLightButton" @ click = "namedActi…" at bounding box center [515, 489] width 817 height 511
click at [598, 410] on div "< div class = "relative" > < button id = "darkLightButton" @ click = "namedActi…" at bounding box center [515, 489] width 817 height 511
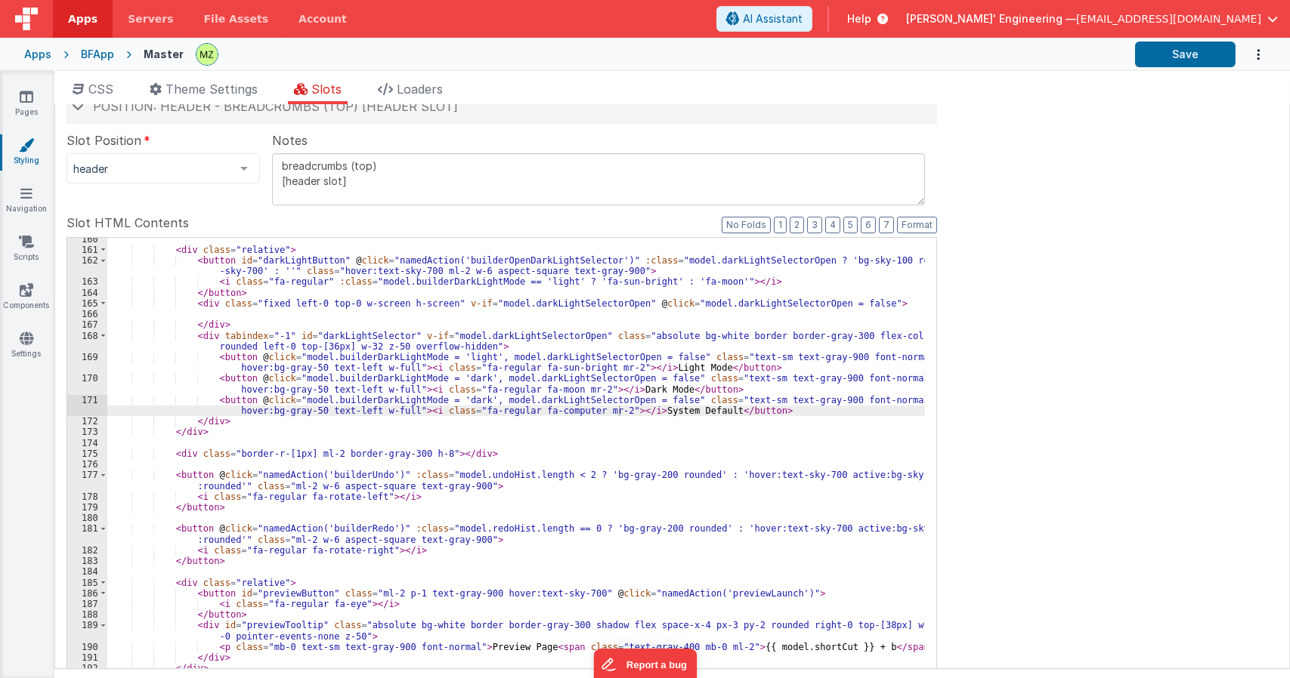
click at [360, 345] on div "< div class = "relative" > < button id = "darkLightButton" @ click = "namedActi…" at bounding box center [515, 489] width 817 height 511
click at [599, 368] on div "< div class = "relative" > < button id = "darkLightButton" @ click = "namedActi…" at bounding box center [515, 489] width 817 height 511
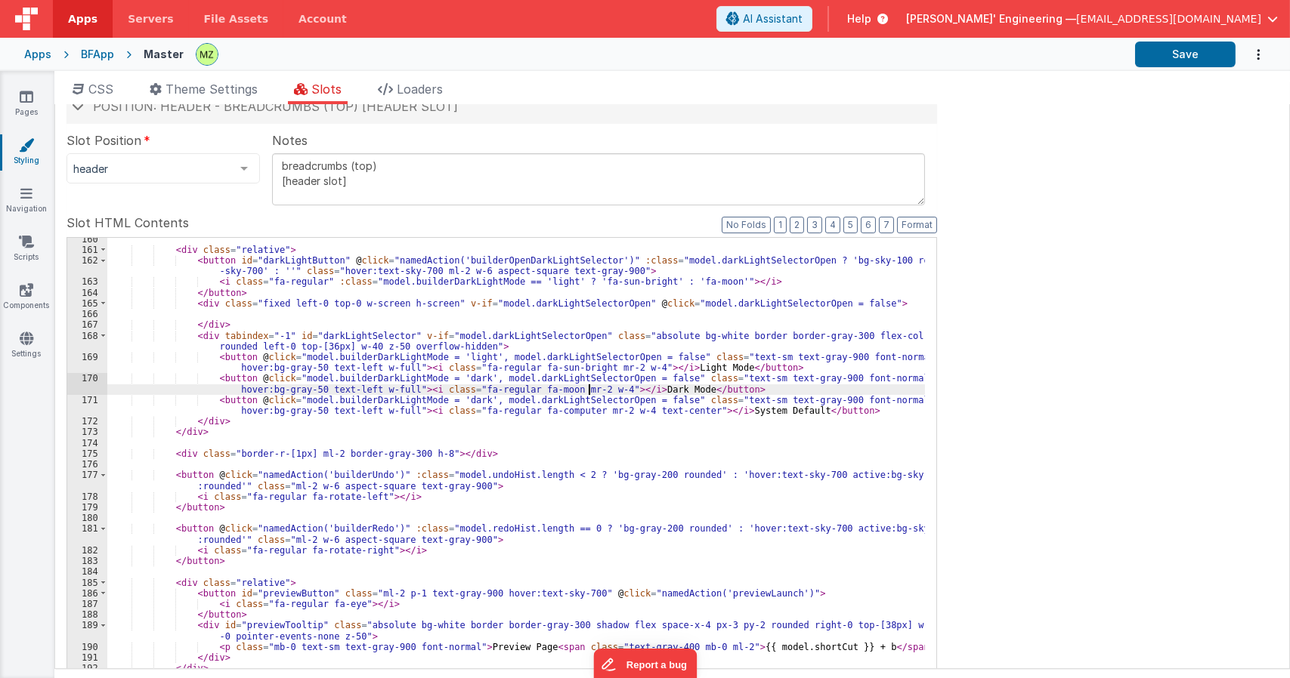
click at [589, 388] on div "< div class = "relative" > < button id = "darkLightButton" @ click = "namedActi…" at bounding box center [515, 489] width 817 height 511
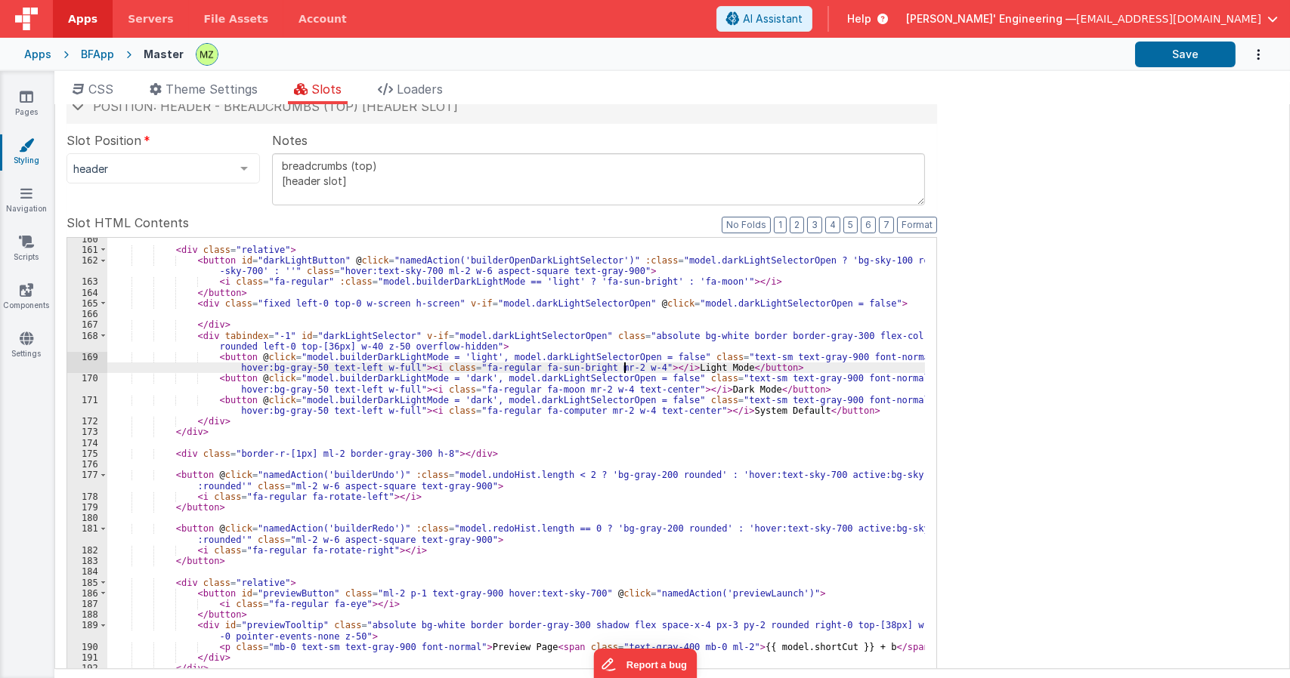
click at [623, 366] on div "< div class = "relative" > < button id = "darkLightButton" @ click = "namedActi…" at bounding box center [515, 489] width 817 height 511
click at [618, 366] on div "< div class = "relative" > < button id = "darkLightButton" @ click = "namedActi…" at bounding box center [515, 489] width 817 height 511
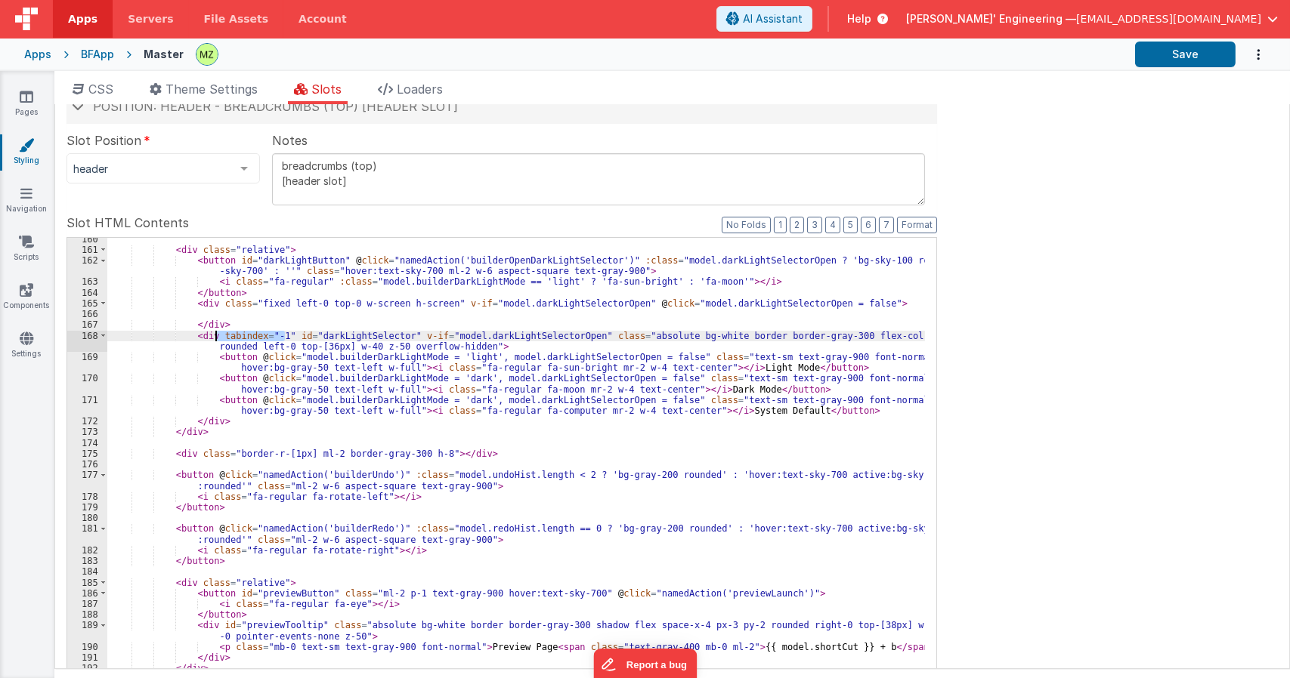
drag, startPoint x: 284, startPoint y: 335, endPoint x: 216, endPoint y: 337, distance: 68.0
click at [216, 337] on div "< div class = "relative" > < button id = "darkLightButton" @ click = "namedActi…" at bounding box center [515, 489] width 817 height 511
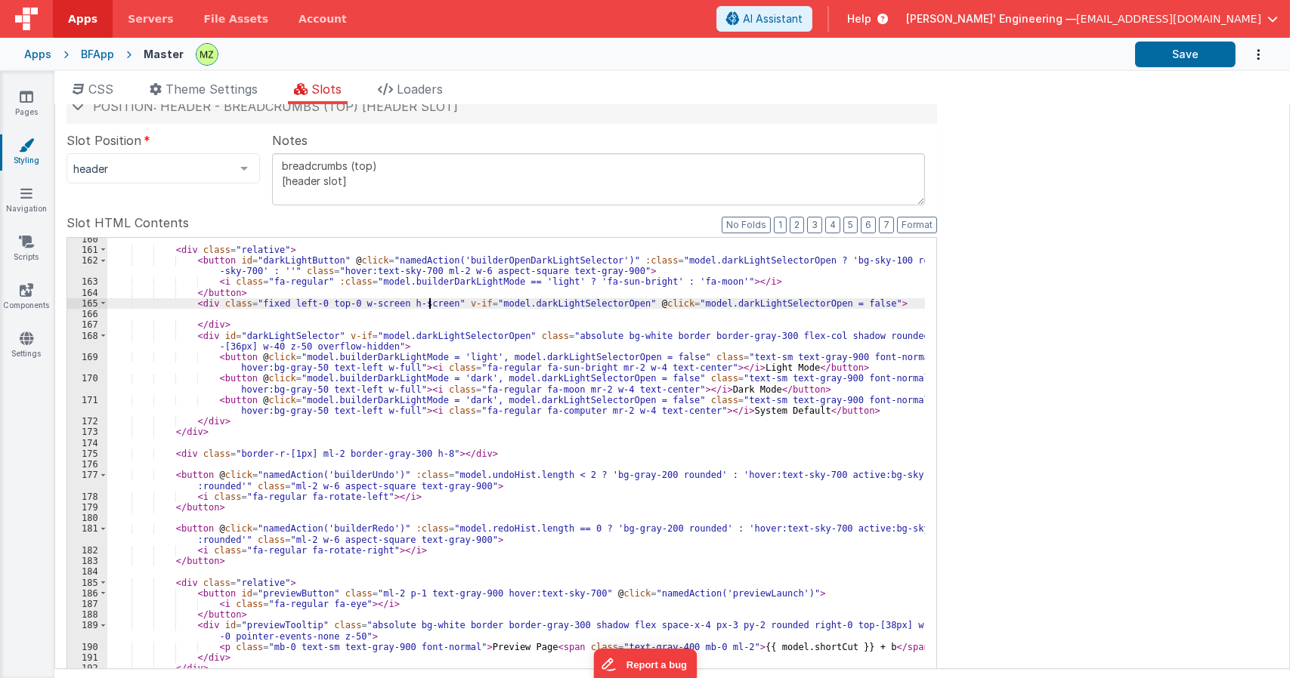
click at [431, 301] on div "< div class = "relative" > < button id = "darkLightButton" @ click = "namedActi…" at bounding box center [515, 489] width 817 height 511
click at [513, 400] on div "< div class = "relative" > < button id = "darkLightButton" @ click = "namedActi…" at bounding box center [515, 489] width 817 height 511
click at [292, 360] on div "< div class = "relative" > < button id = "darkLightButton" @ click = "namedActi…" at bounding box center [515, 489] width 817 height 511
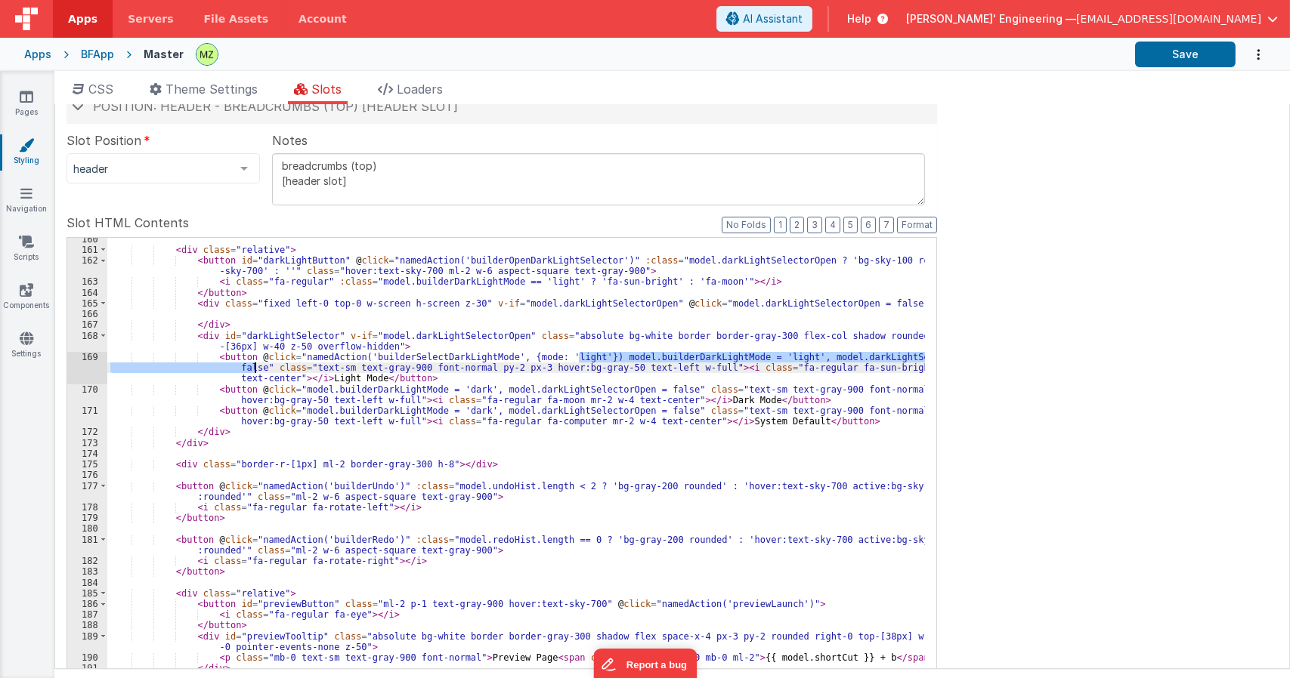
drag, startPoint x: 580, startPoint y: 359, endPoint x: 252, endPoint y: 372, distance: 328.9
click at [252, 372] on div "< div class = "relative" > < button id = "darkLightButton" @ click = "namedActi…" at bounding box center [515, 489] width 817 height 511
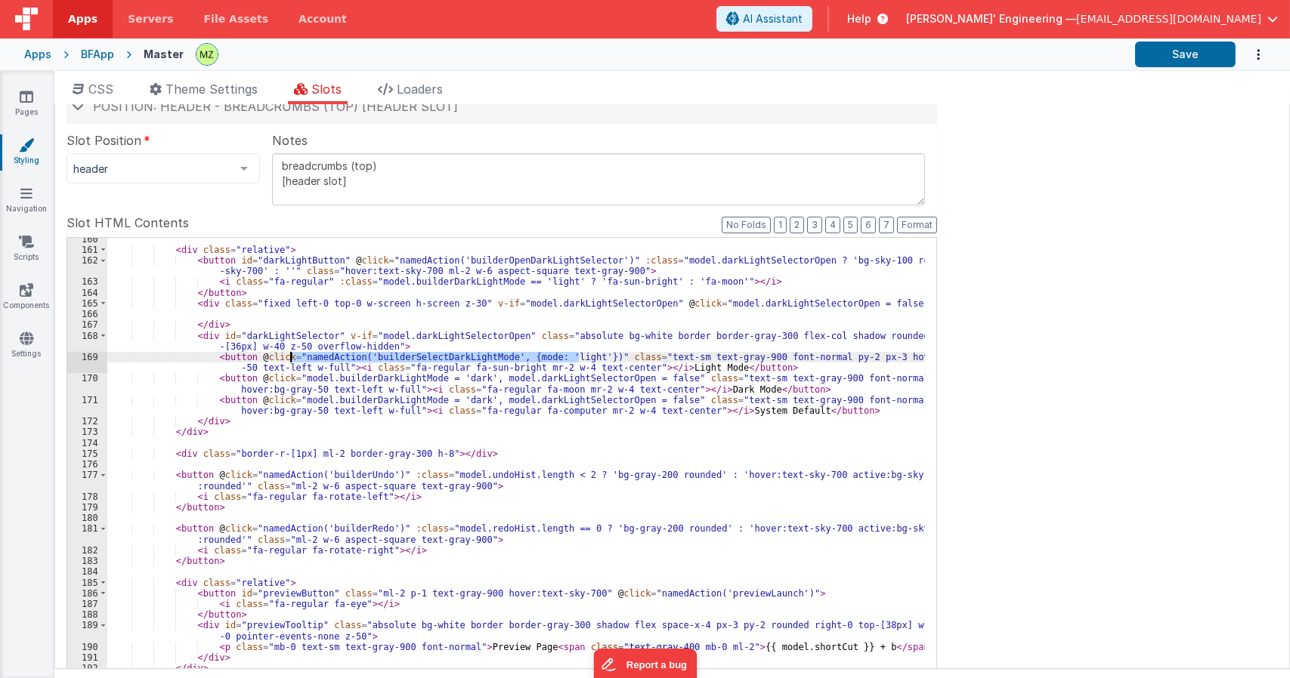
drag, startPoint x: 577, startPoint y: 357, endPoint x: 288, endPoint y: 360, distance: 289.3
click at [288, 360] on div "< div class = "relative" > < button id = "darkLightButton" @ click = "namedActi…" at bounding box center [515, 489] width 817 height 511
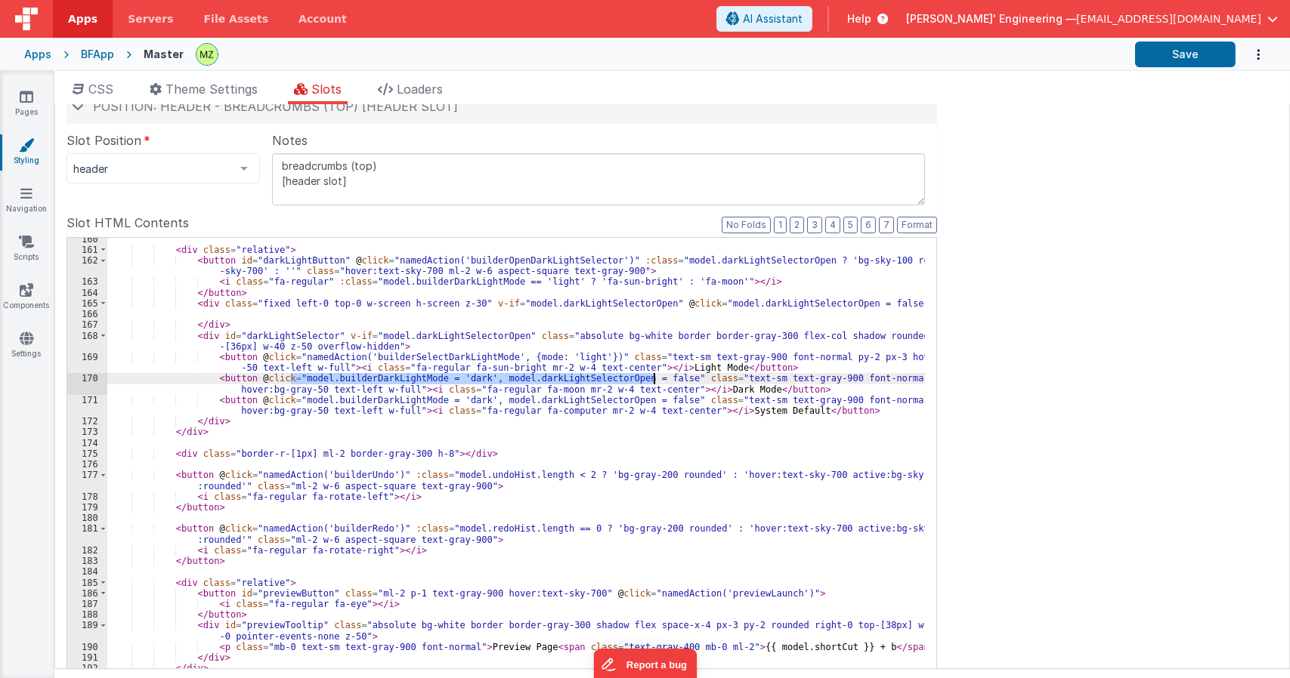
drag, startPoint x: 288, startPoint y: 379, endPoint x: 649, endPoint y: 381, distance: 361.1
click at [649, 381] on div "< div class = "relative" > < button id = "darkLightButton" @ click = "namedActi…" at bounding box center [515, 489] width 817 height 511
paste textarea
click at [555, 378] on div "< div class = "relative" > < button id = "darkLightButton" @ click = "namedActi…" at bounding box center [515, 489] width 817 height 511
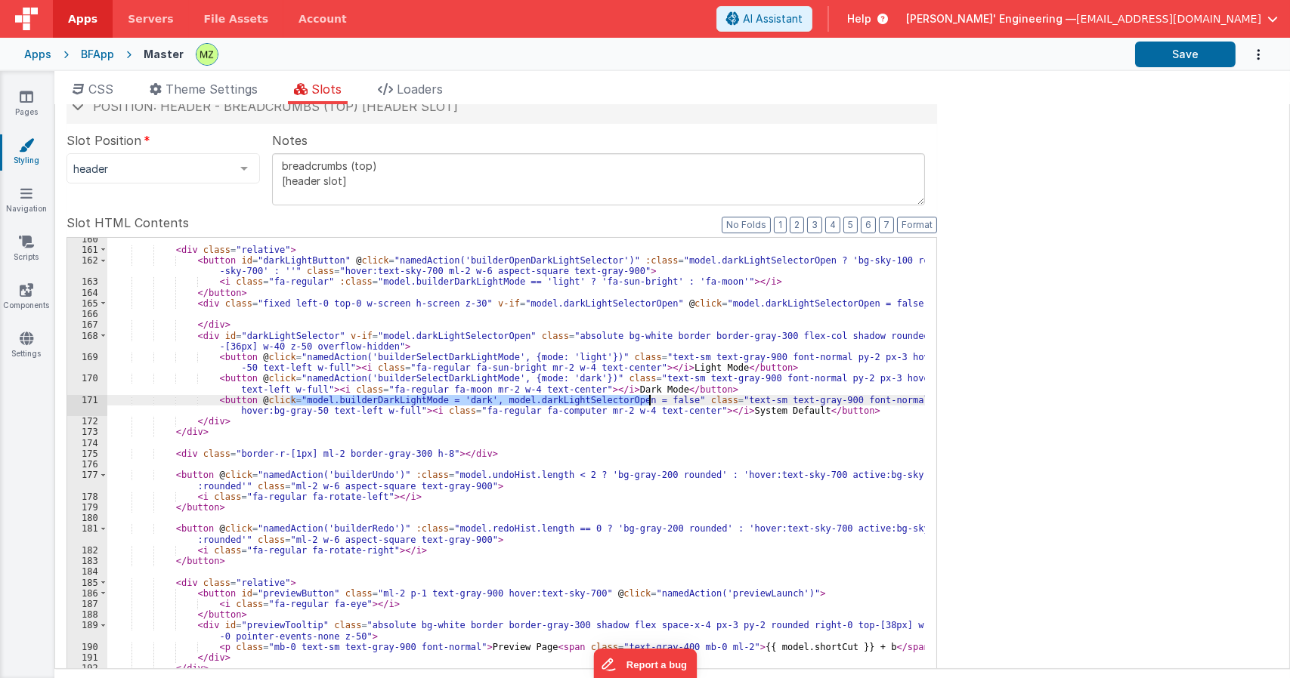
drag, startPoint x: 289, startPoint y: 403, endPoint x: 647, endPoint y: 401, distance: 358.8
click at [647, 401] on div "< div class = "relative" > < button id = "darkLightButton" @ click = "namedActi…" at bounding box center [515, 489] width 817 height 511
paste textarea
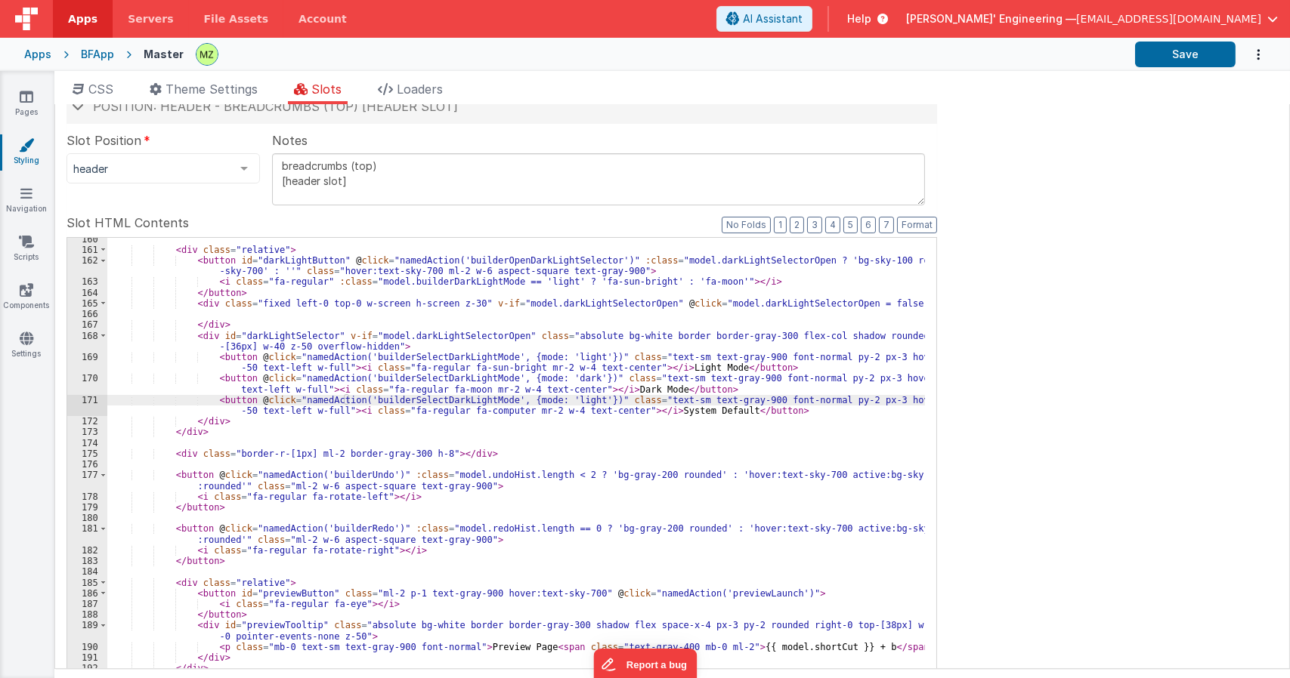
click at [550, 400] on div "< div class = "relative" > < button id = "darkLightButton" @ click = "namedActi…" at bounding box center [515, 489] width 817 height 511
click at [435, 359] on div "< div class = "relative" > < button id = "darkLightButton" @ click = "namedActi…" at bounding box center [515, 489] width 817 height 511
